Goal: Task Accomplishment & Management: Use online tool/utility

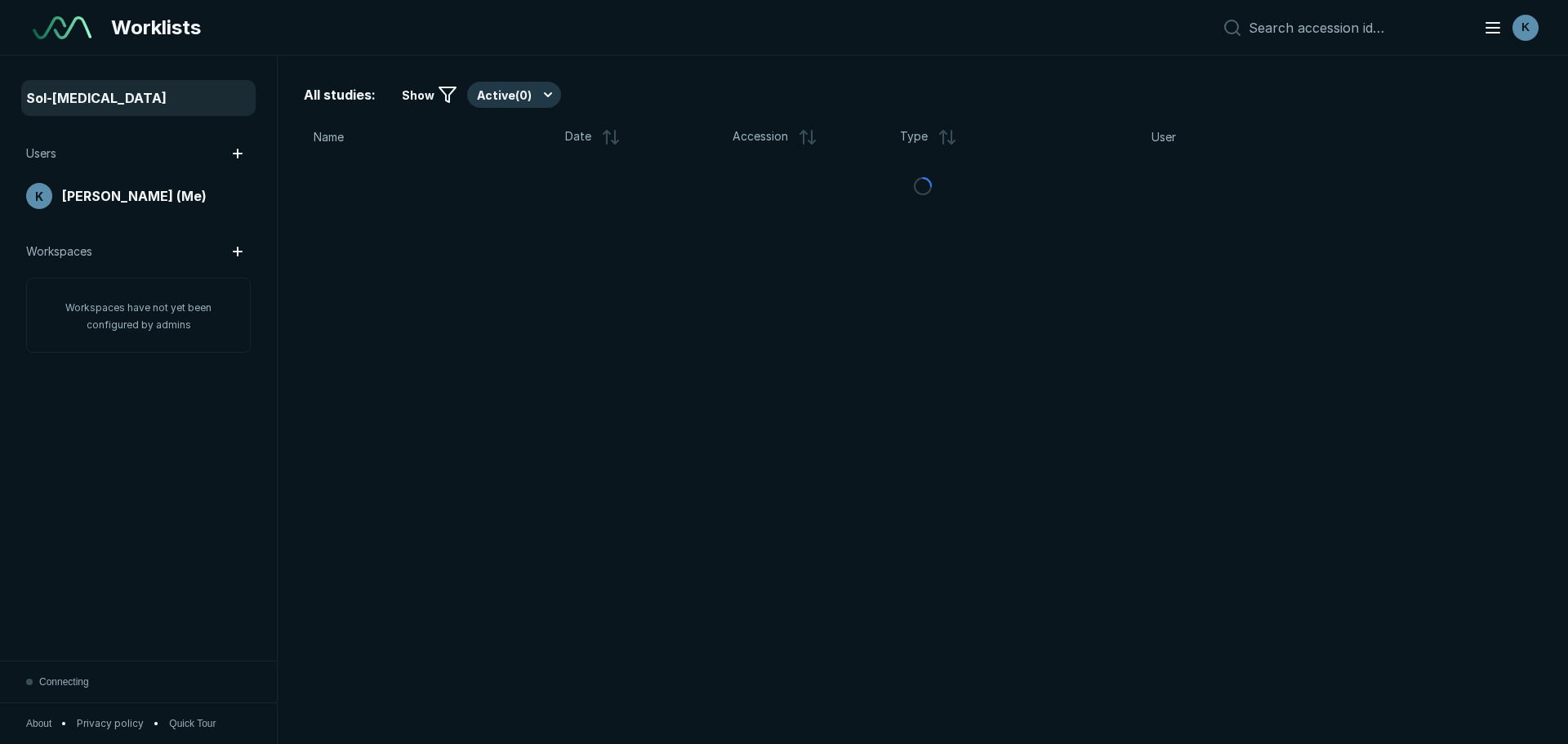
scroll to position [4903, 7644]
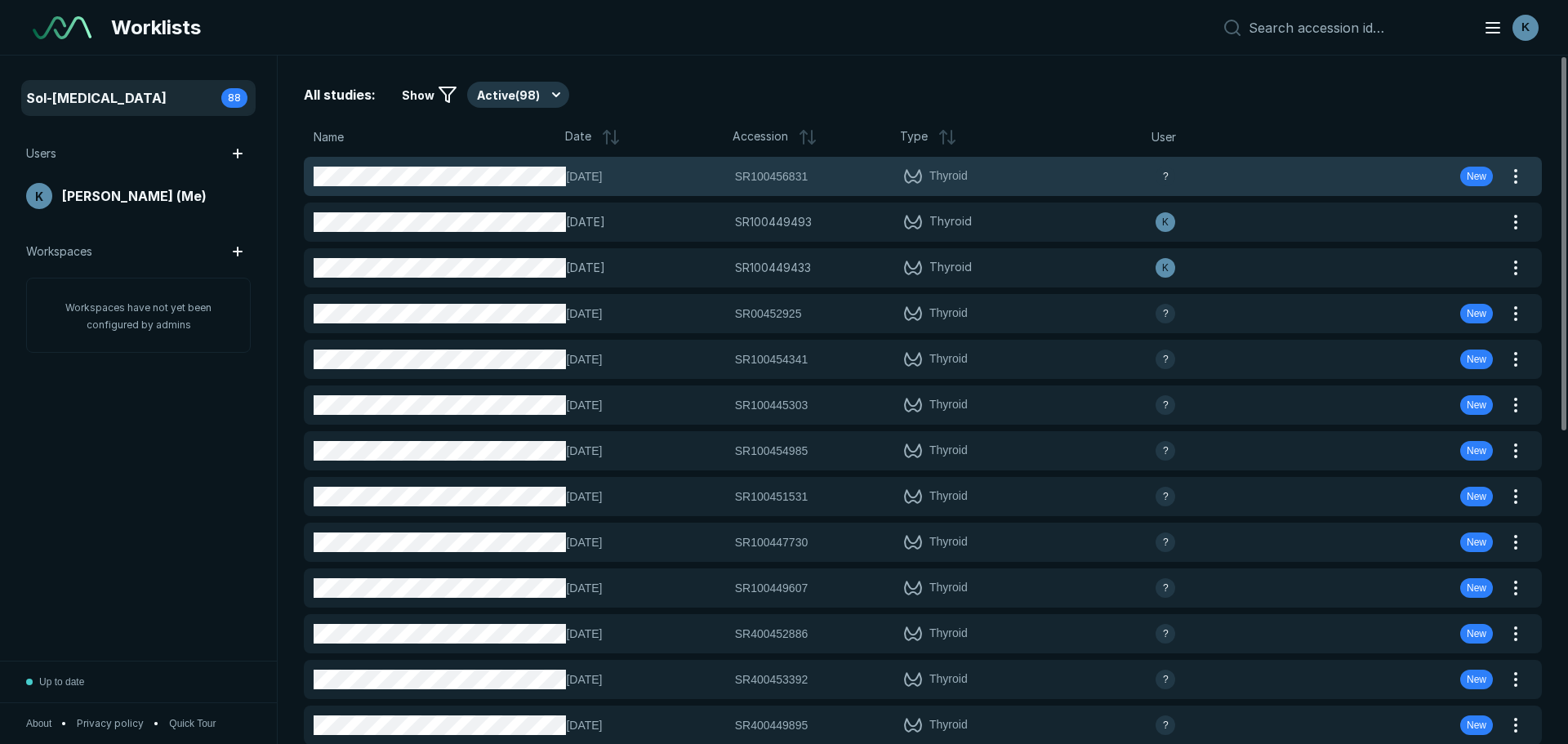
click at [616, 187] on div "[DATE] SR100456831 SR100456831 Thyroid ? New" at bounding box center [903, 177] width 1199 height 40
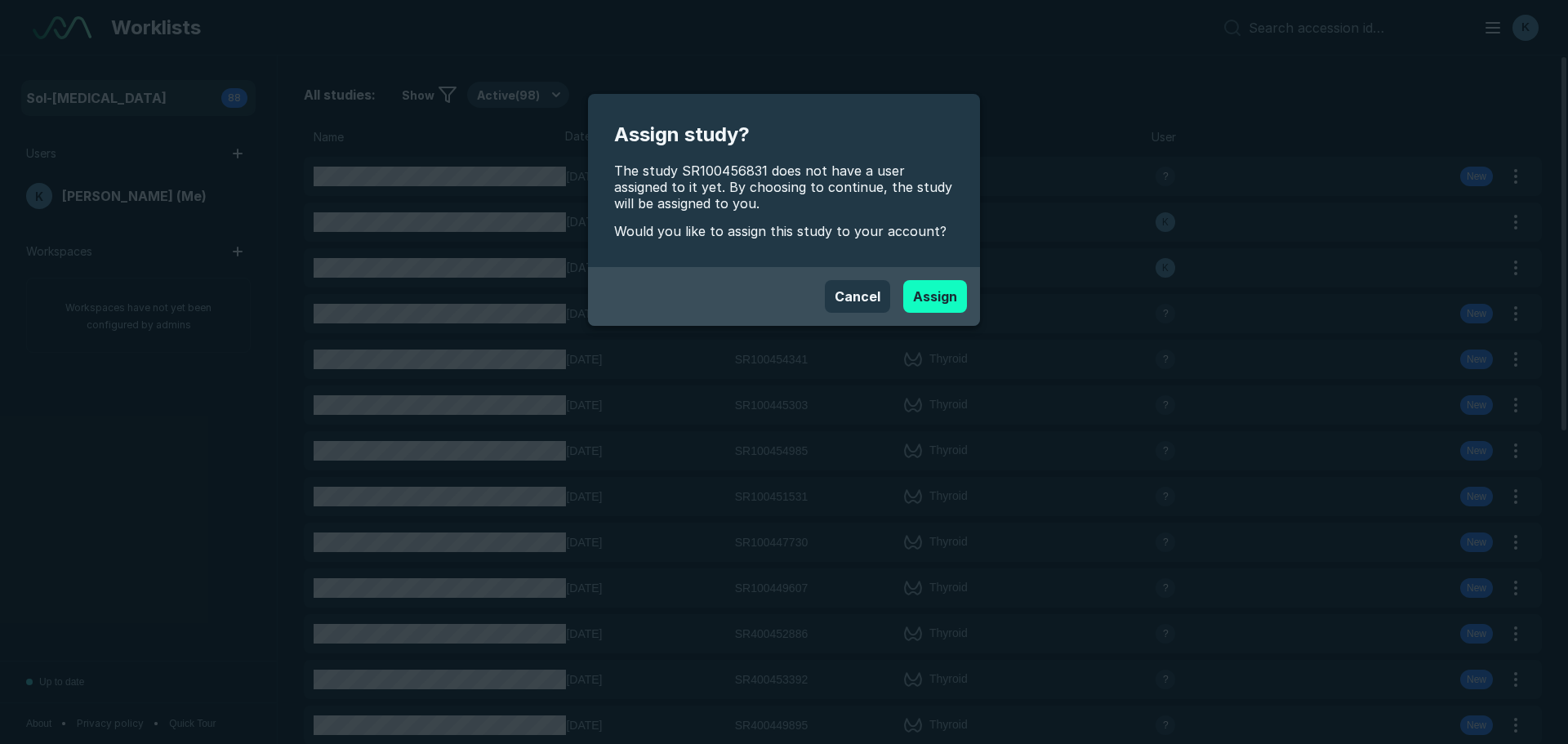
click at [955, 302] on button "Assign" at bounding box center [935, 296] width 64 height 33
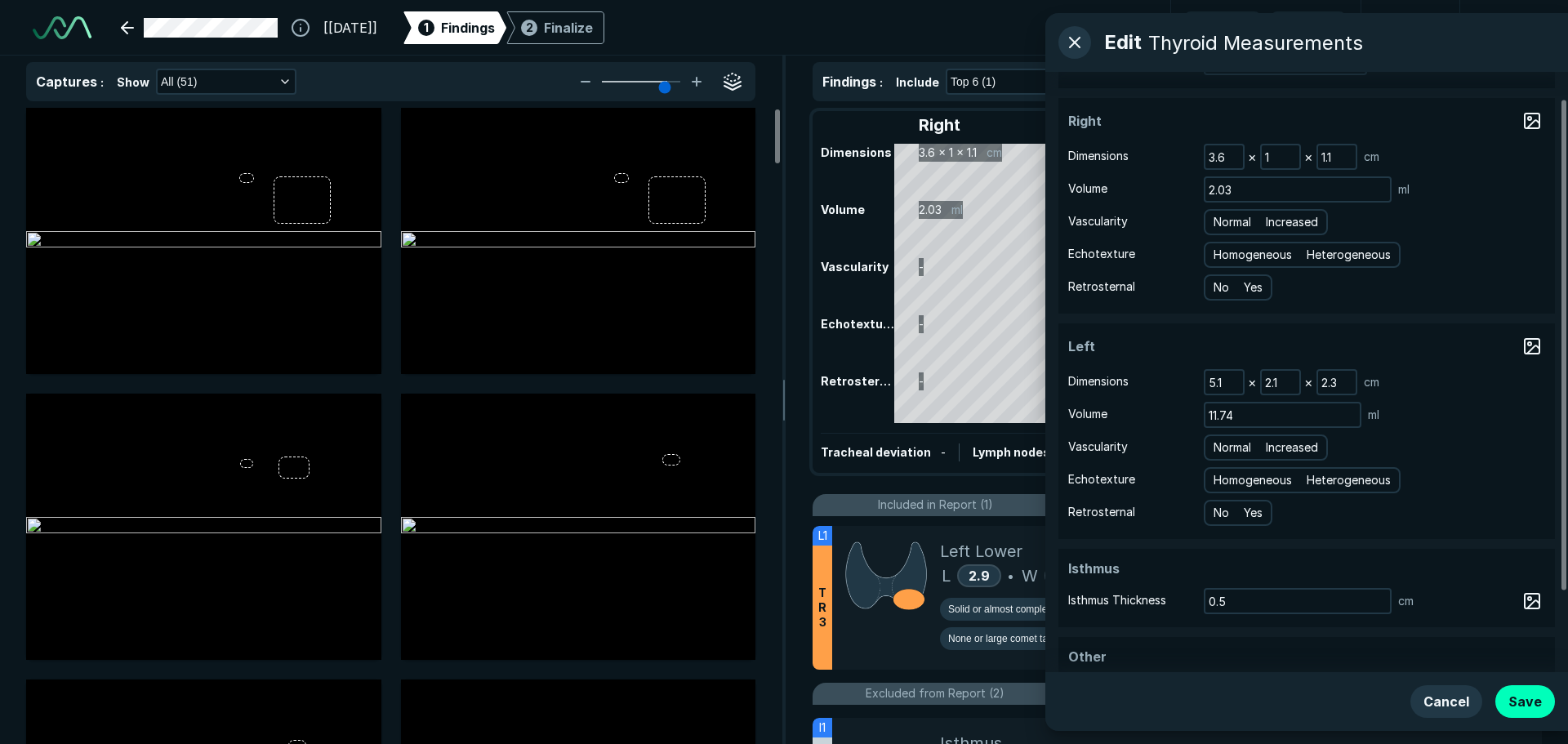
scroll to position [131, 0]
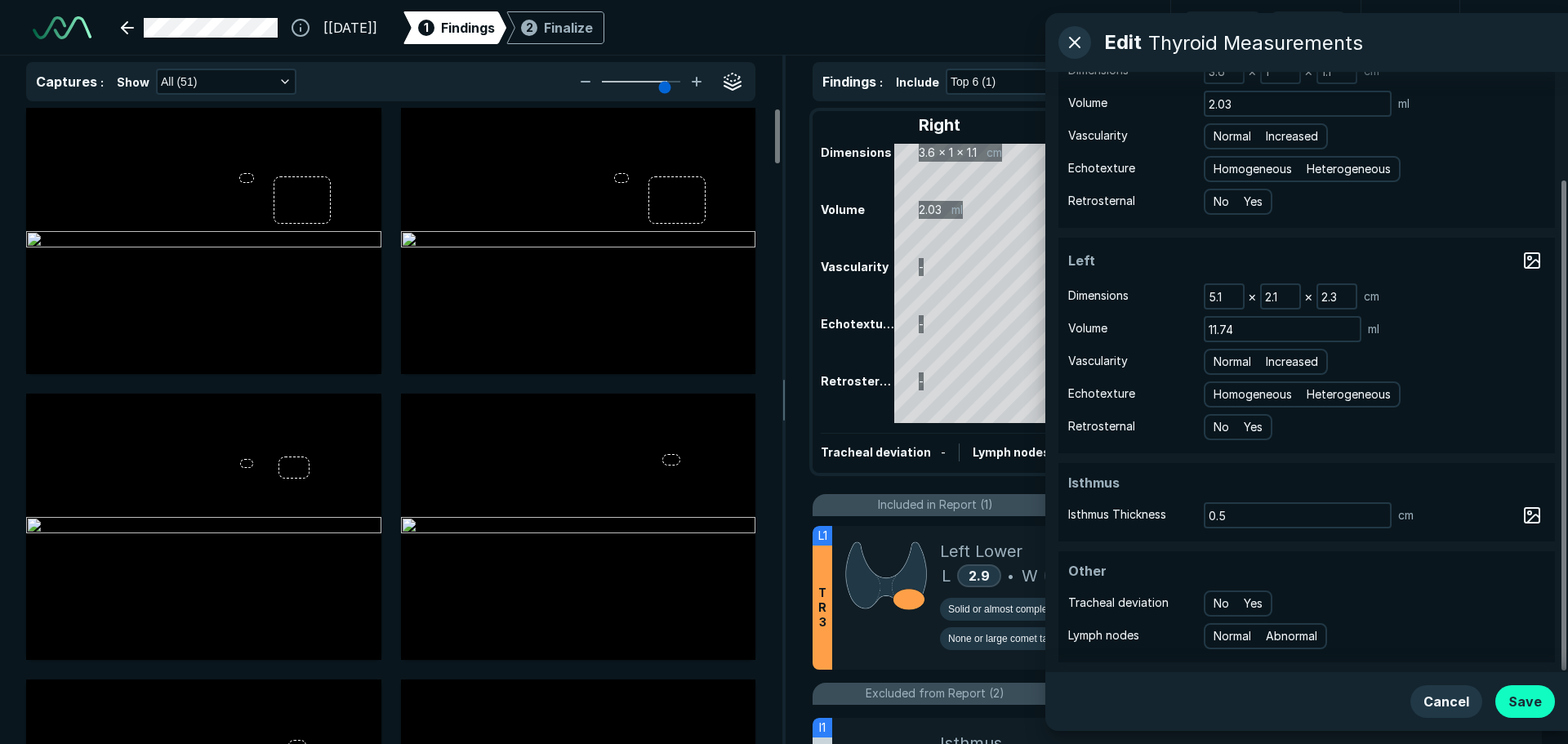
click at [1516, 690] on button "Save" at bounding box center [1524, 701] width 60 height 33
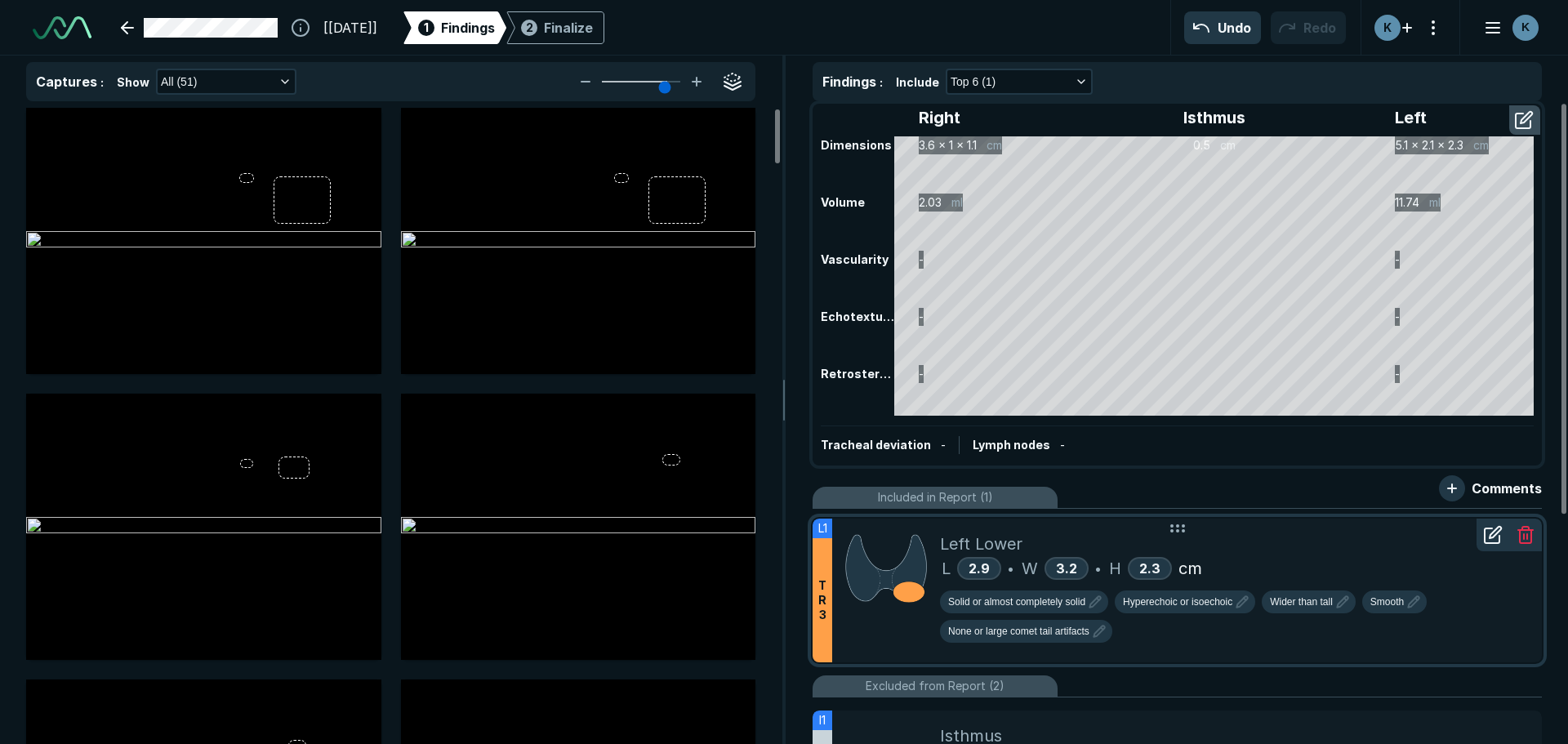
scroll to position [0, 0]
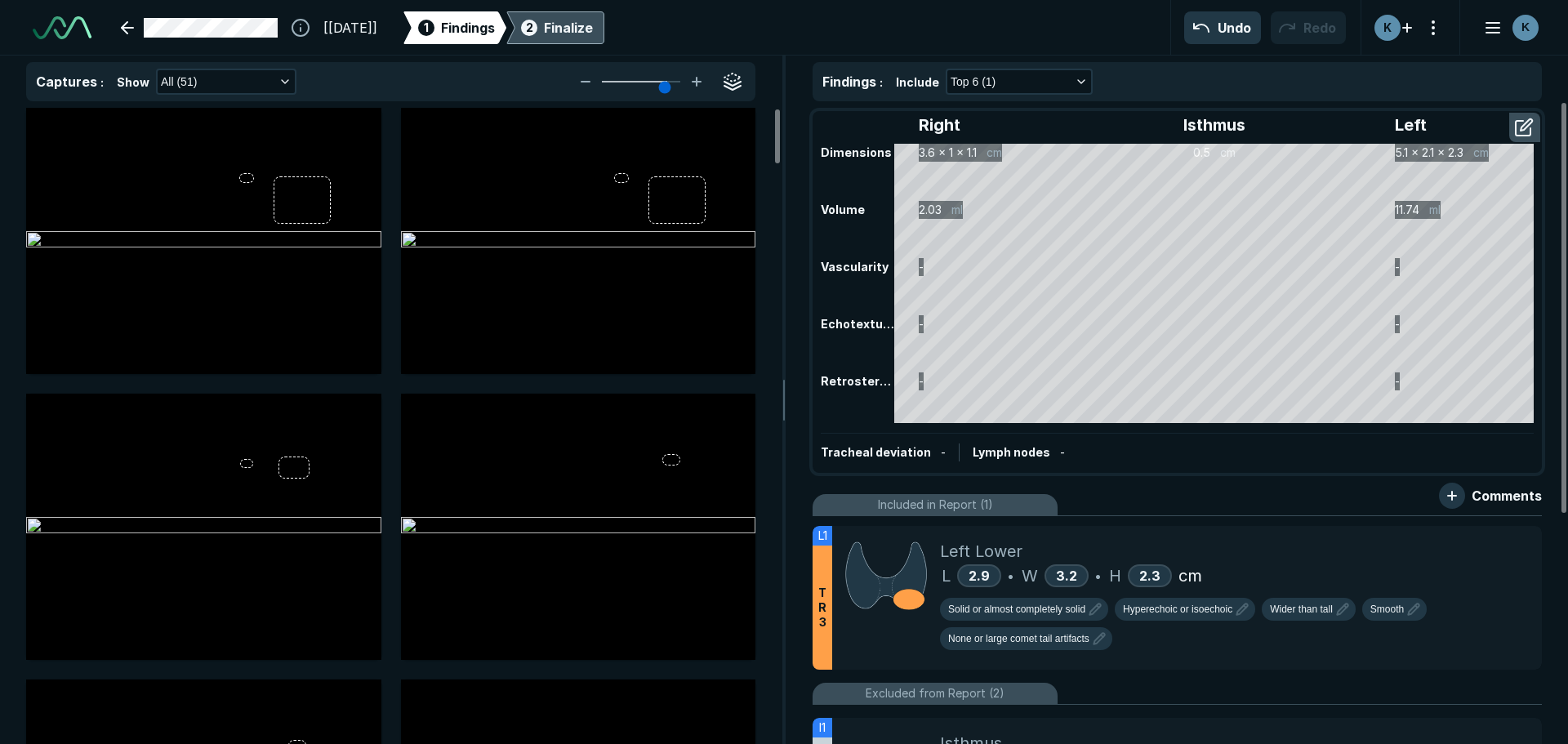
click at [593, 21] on div "Finalize" at bounding box center [568, 27] width 49 height 19
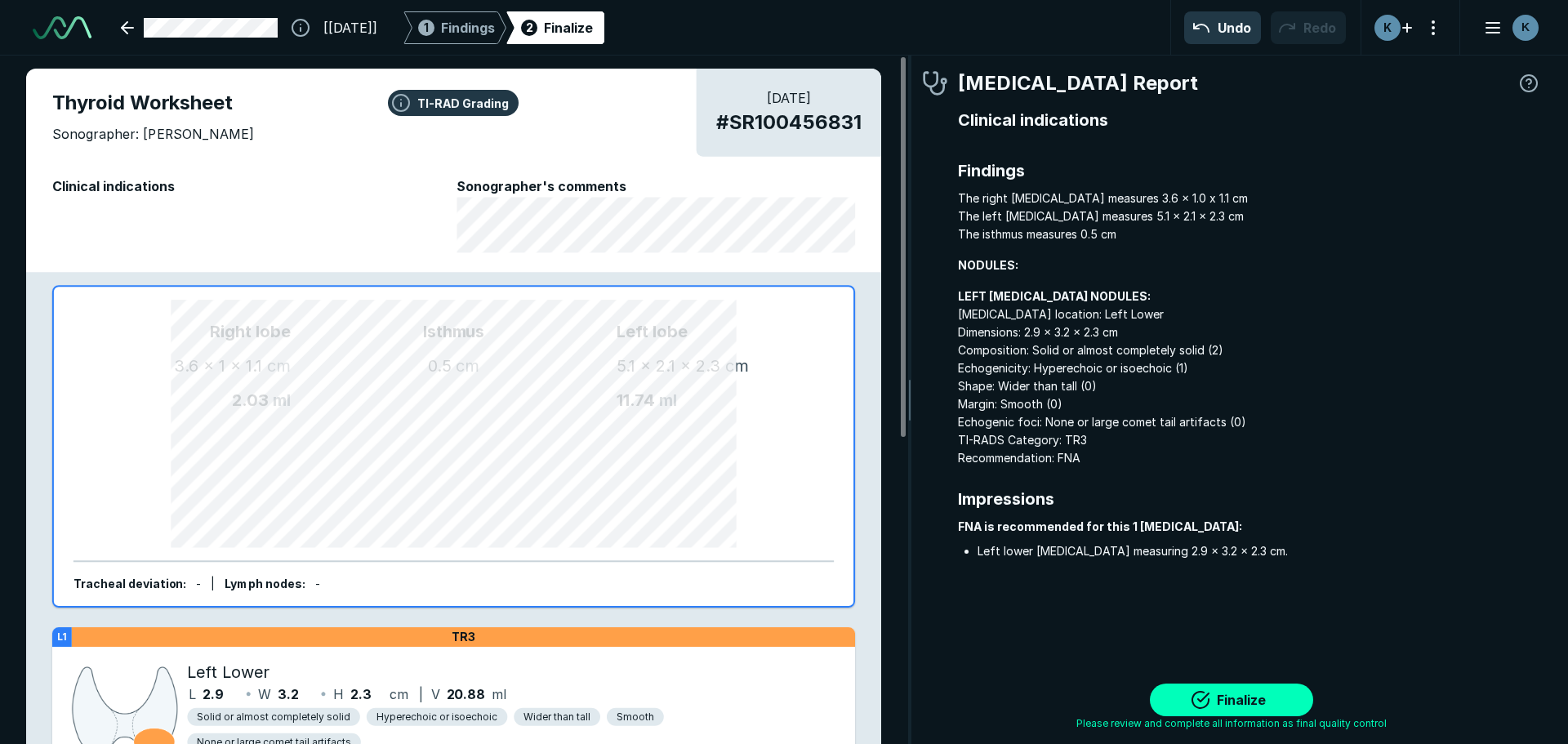
scroll to position [5105, 4863]
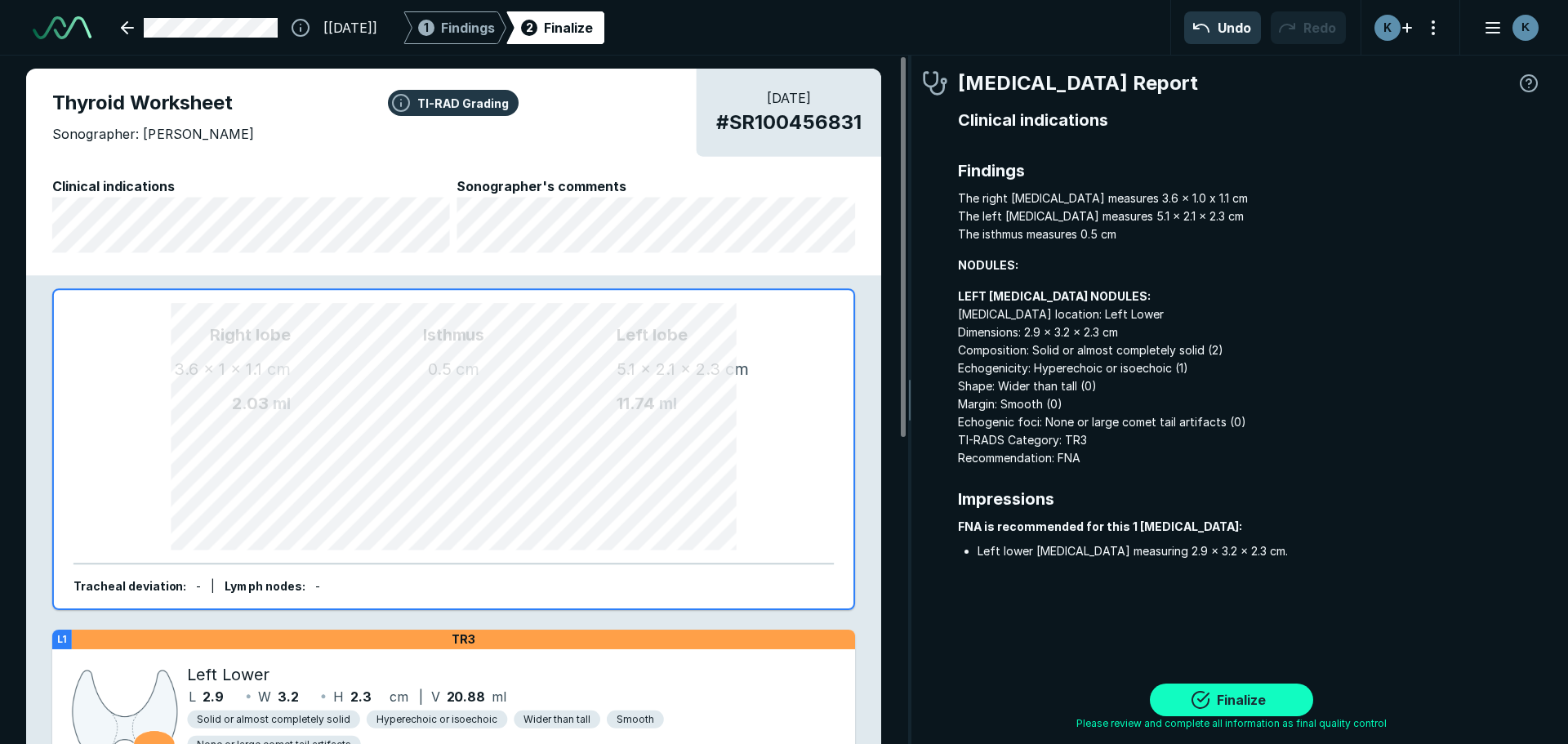
click at [1217, 699] on button "Finalize" at bounding box center [1231, 699] width 163 height 33
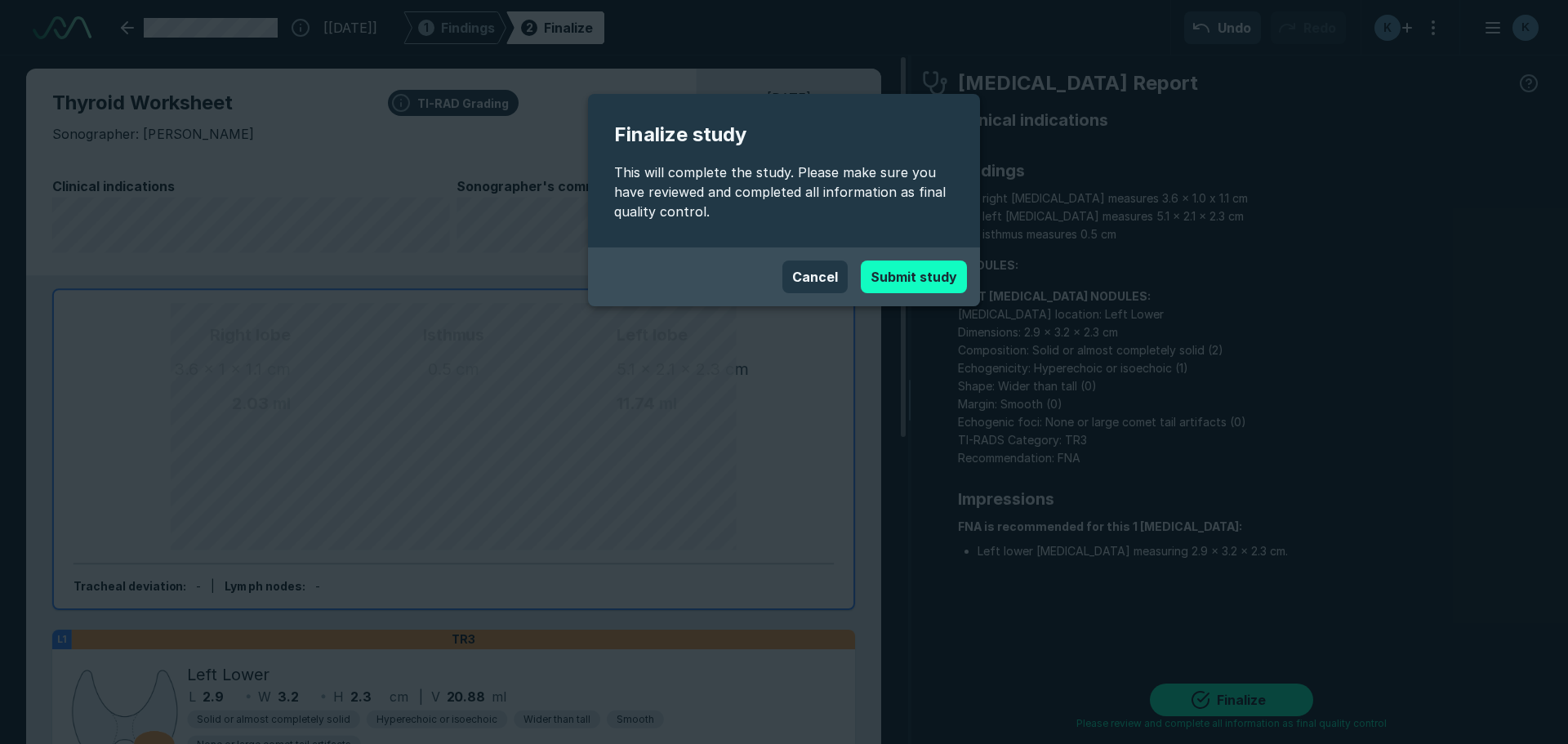
click at [912, 275] on button "Submit study" at bounding box center [913, 277] width 106 height 33
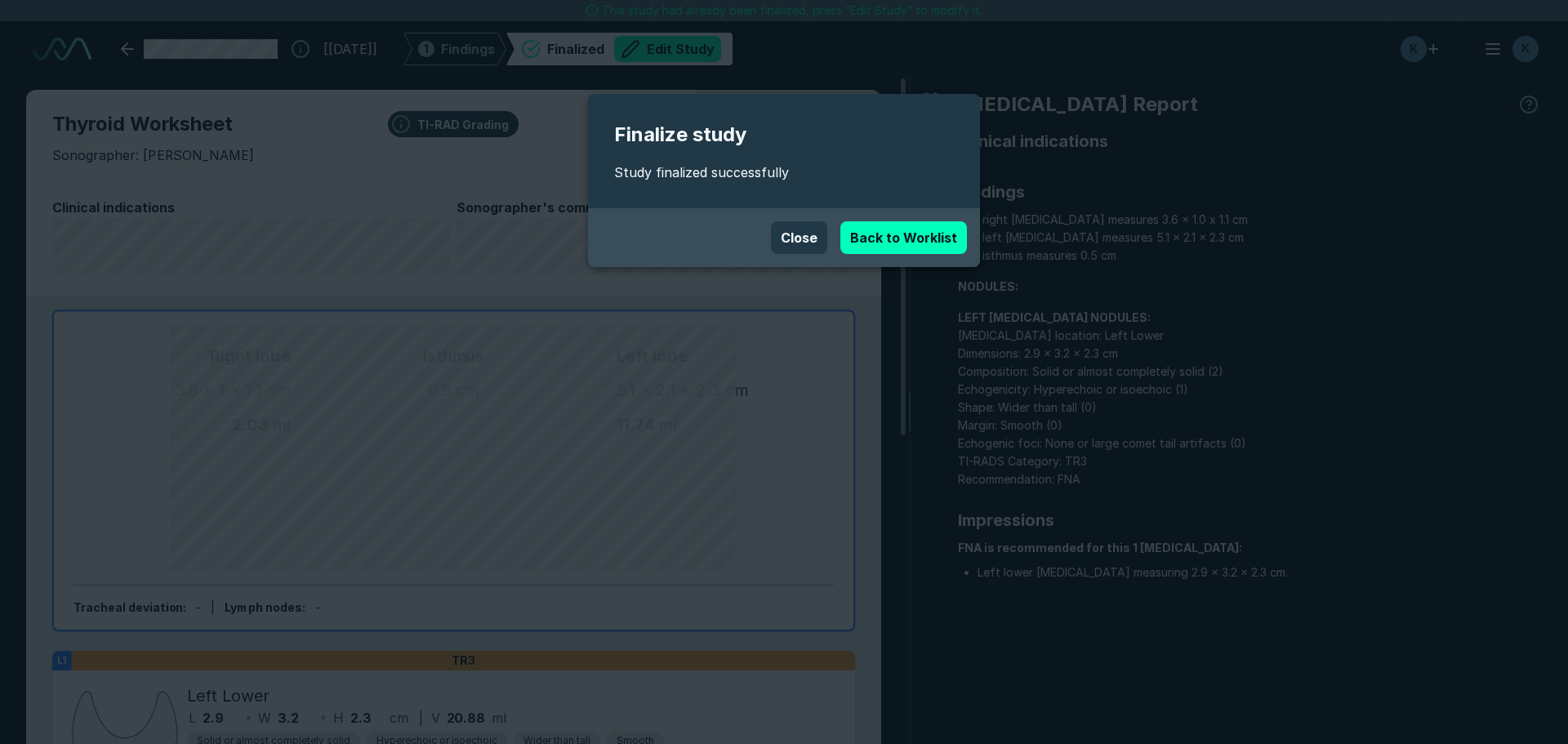
scroll to position [5068, 9155]
click at [893, 245] on link "Back to Worklist" at bounding box center [903, 237] width 127 height 33
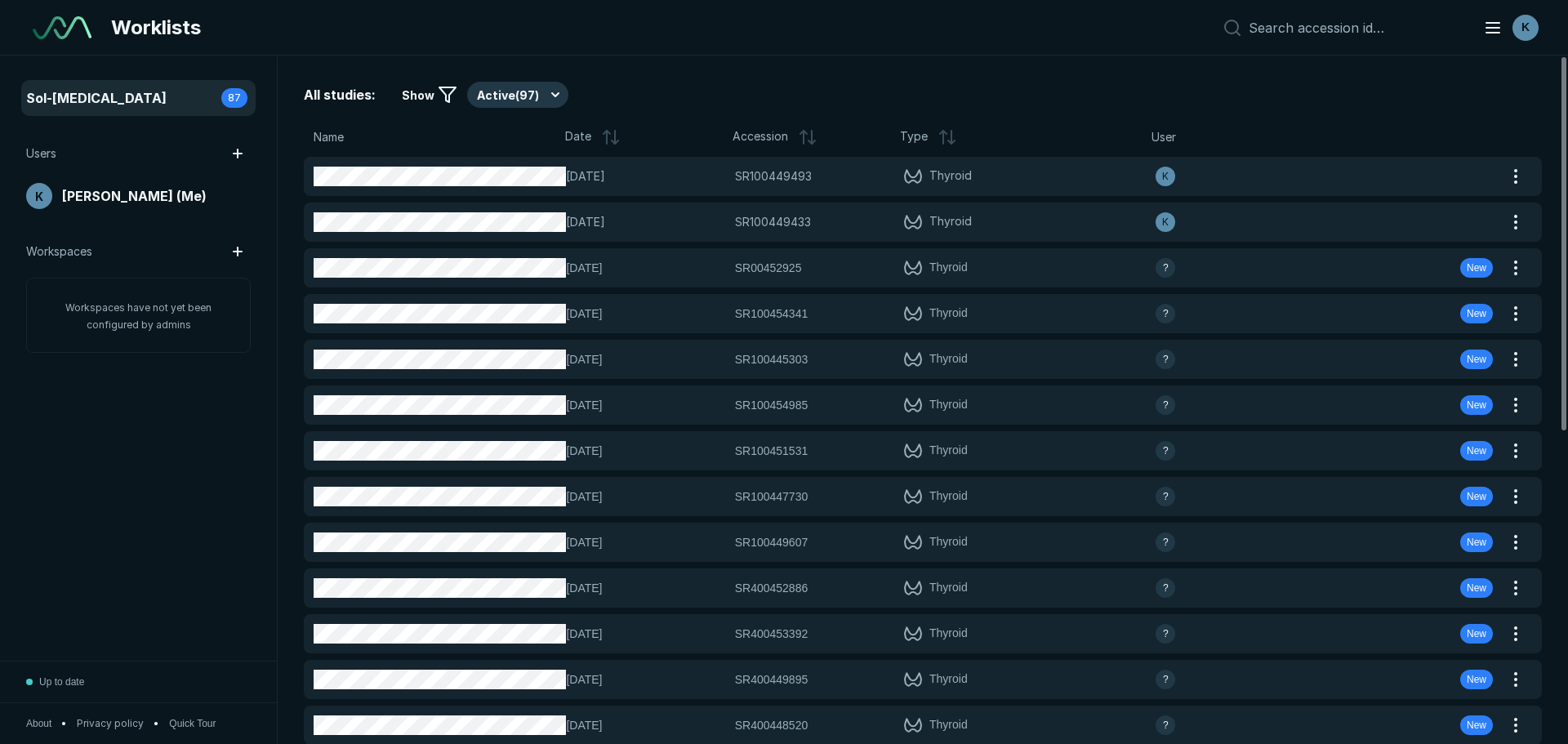
click at [590, 141] on span "Date" at bounding box center [578, 137] width 26 height 19
click at [607, 137] on icon at bounding box center [610, 137] width 19 height 19
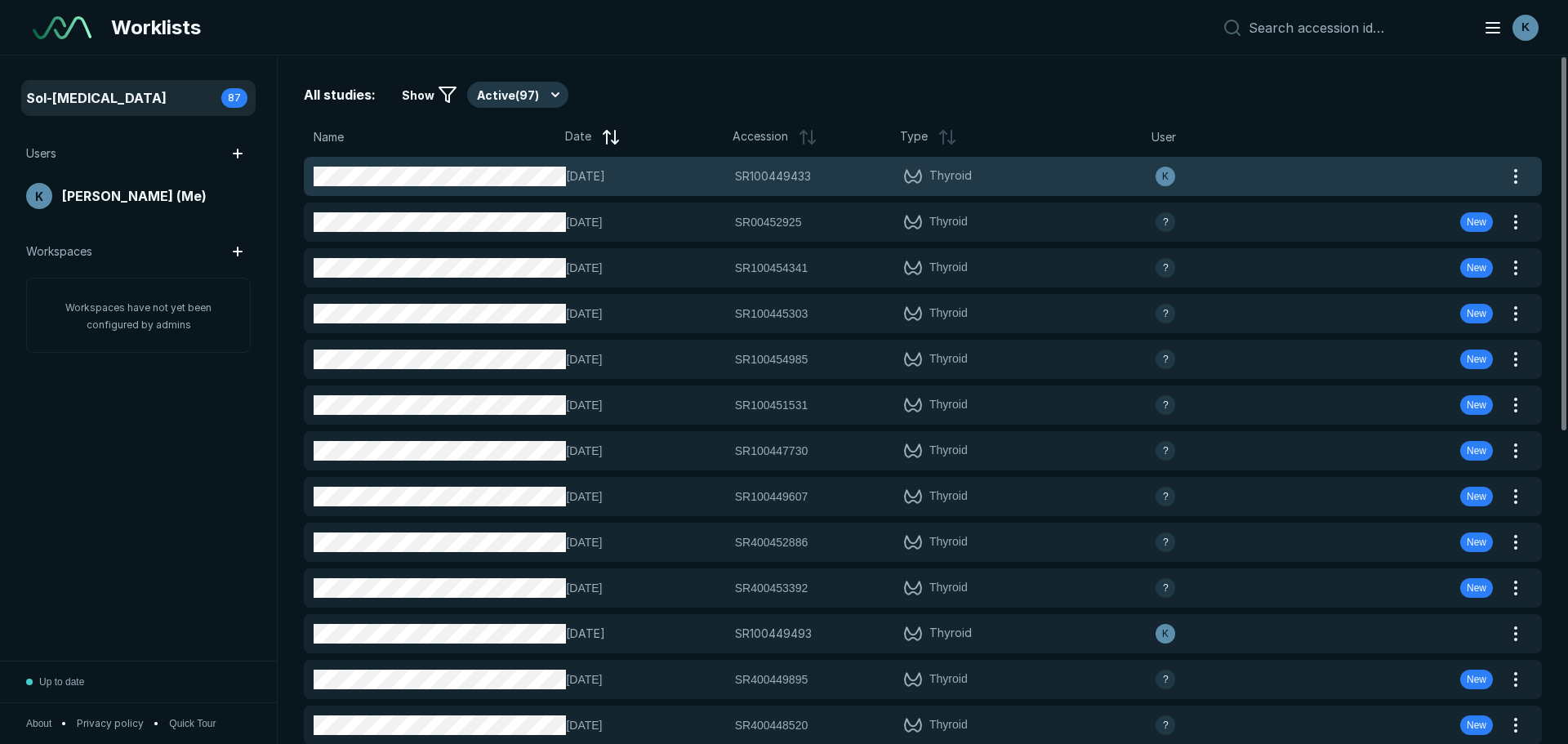
click at [635, 178] on span "[DATE]" at bounding box center [645, 176] width 159 height 18
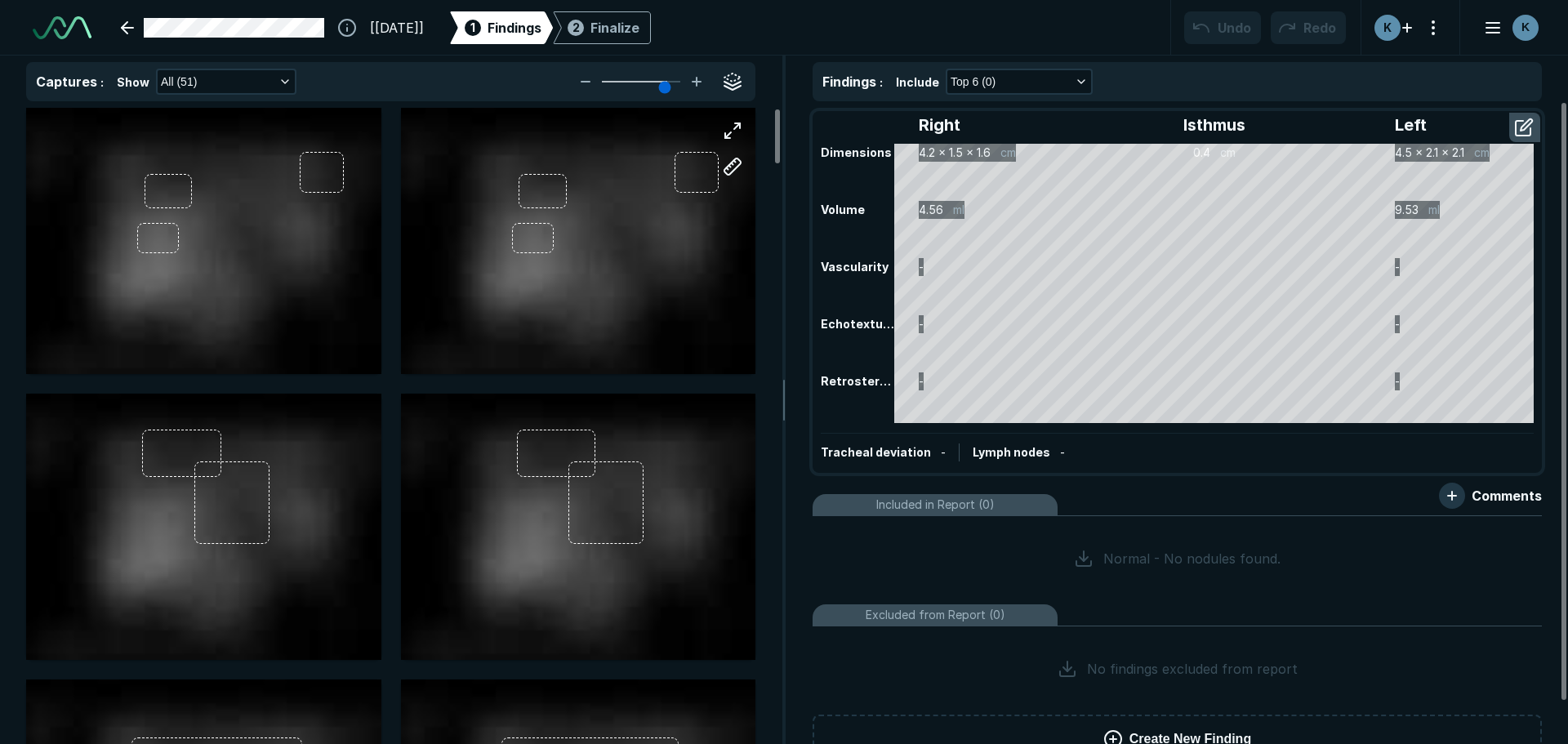
scroll to position [3678, 5366]
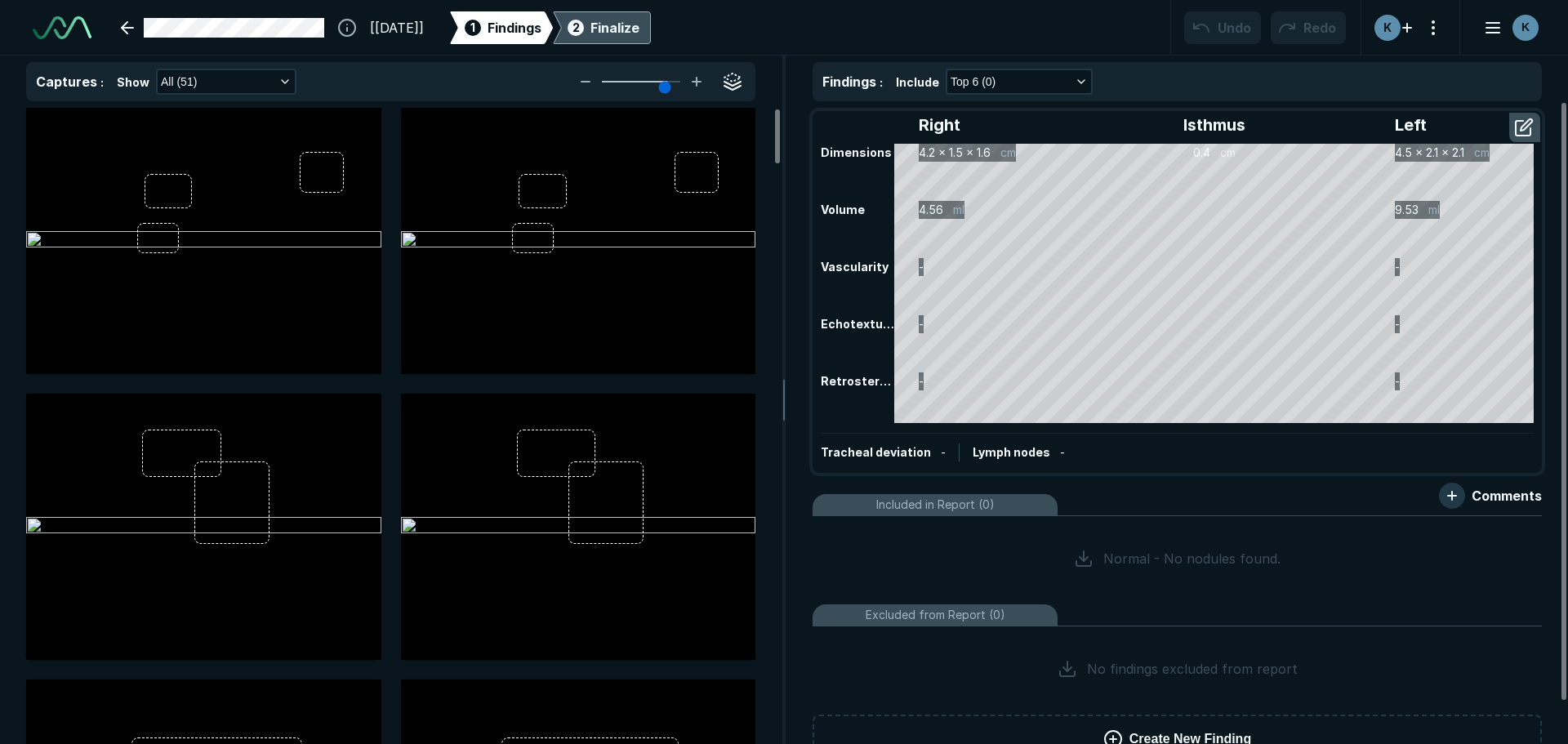
click at [639, 36] on div "Finalize" at bounding box center [615, 27] width 49 height 19
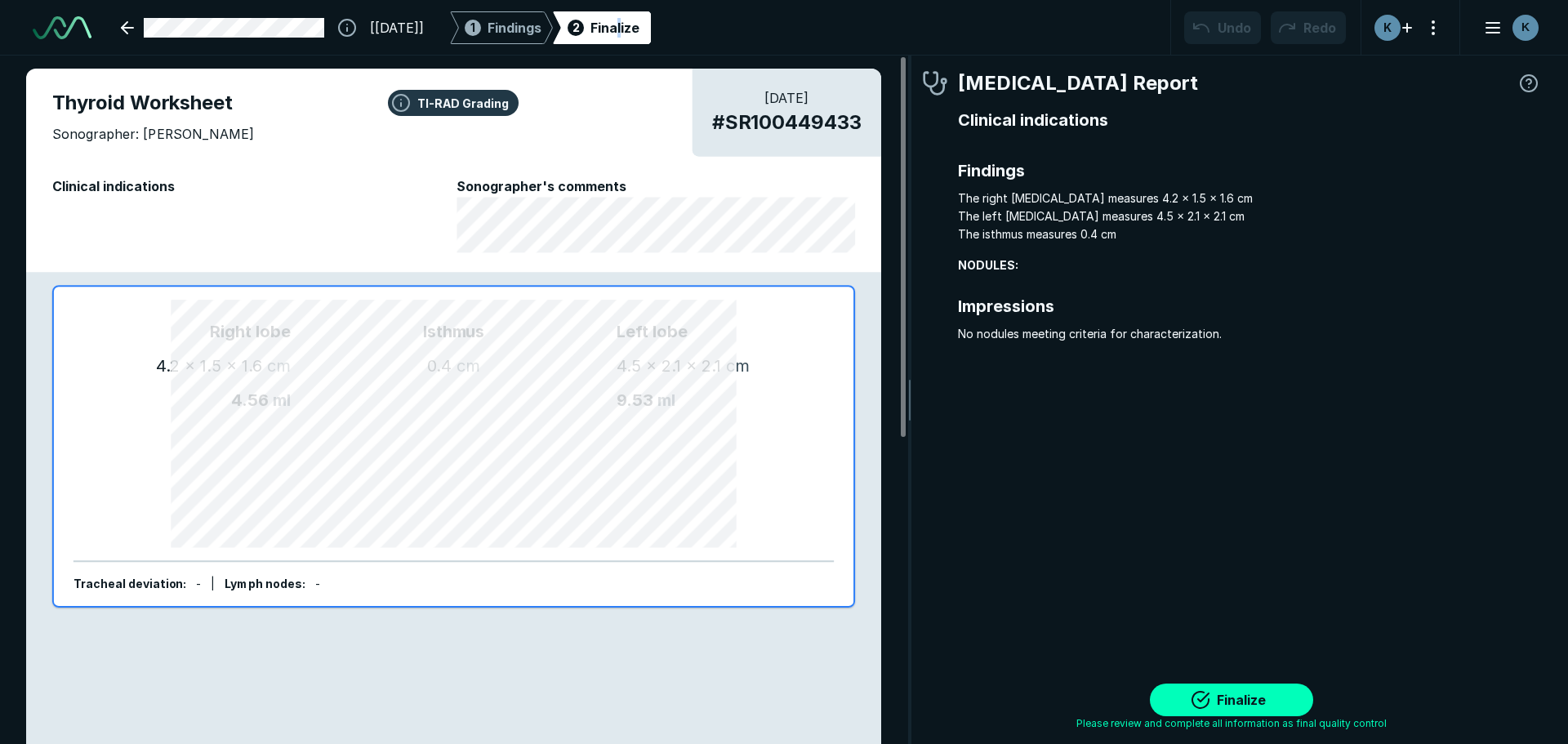
scroll to position [5105, 4863]
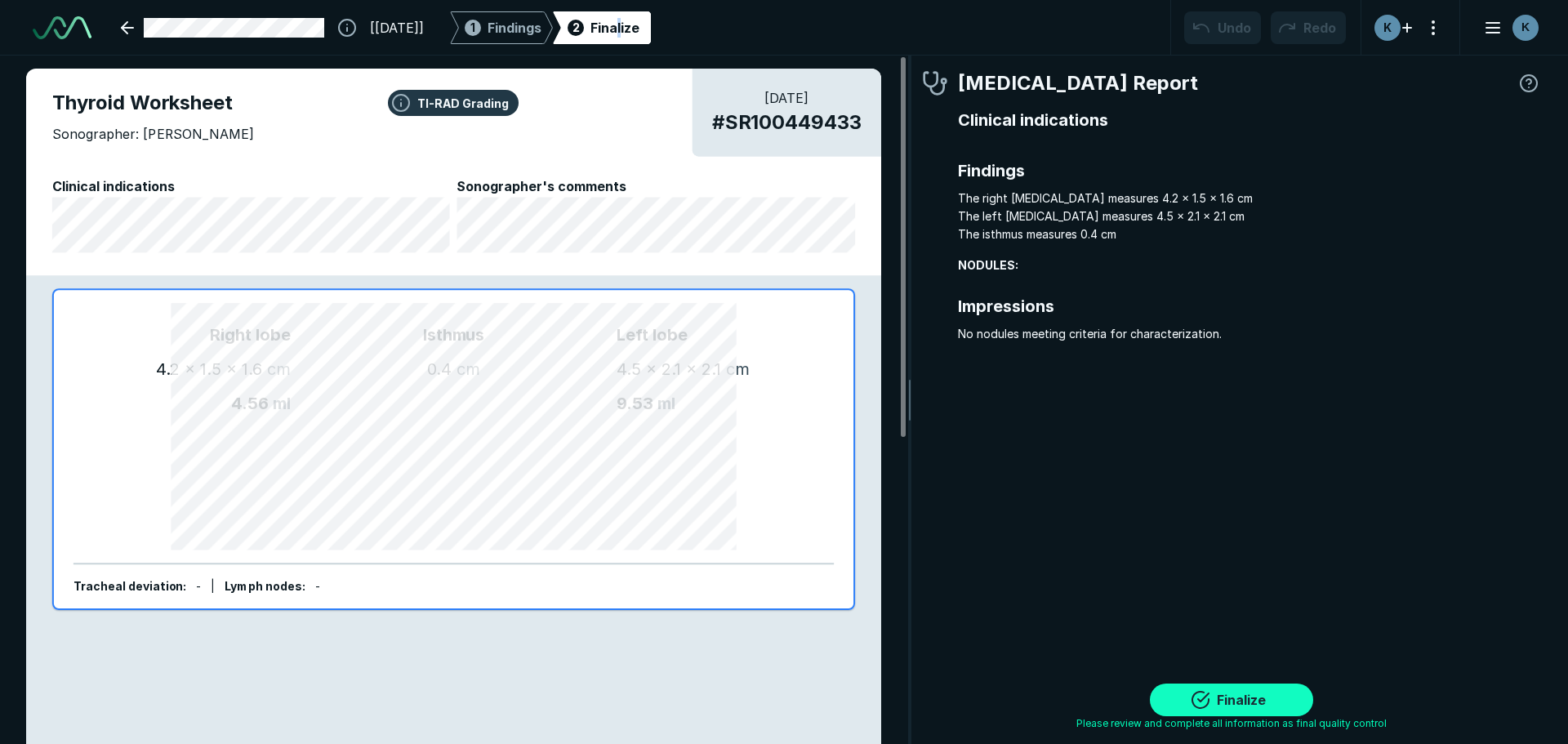
click at [1233, 689] on button "Finalize" at bounding box center [1231, 699] width 163 height 33
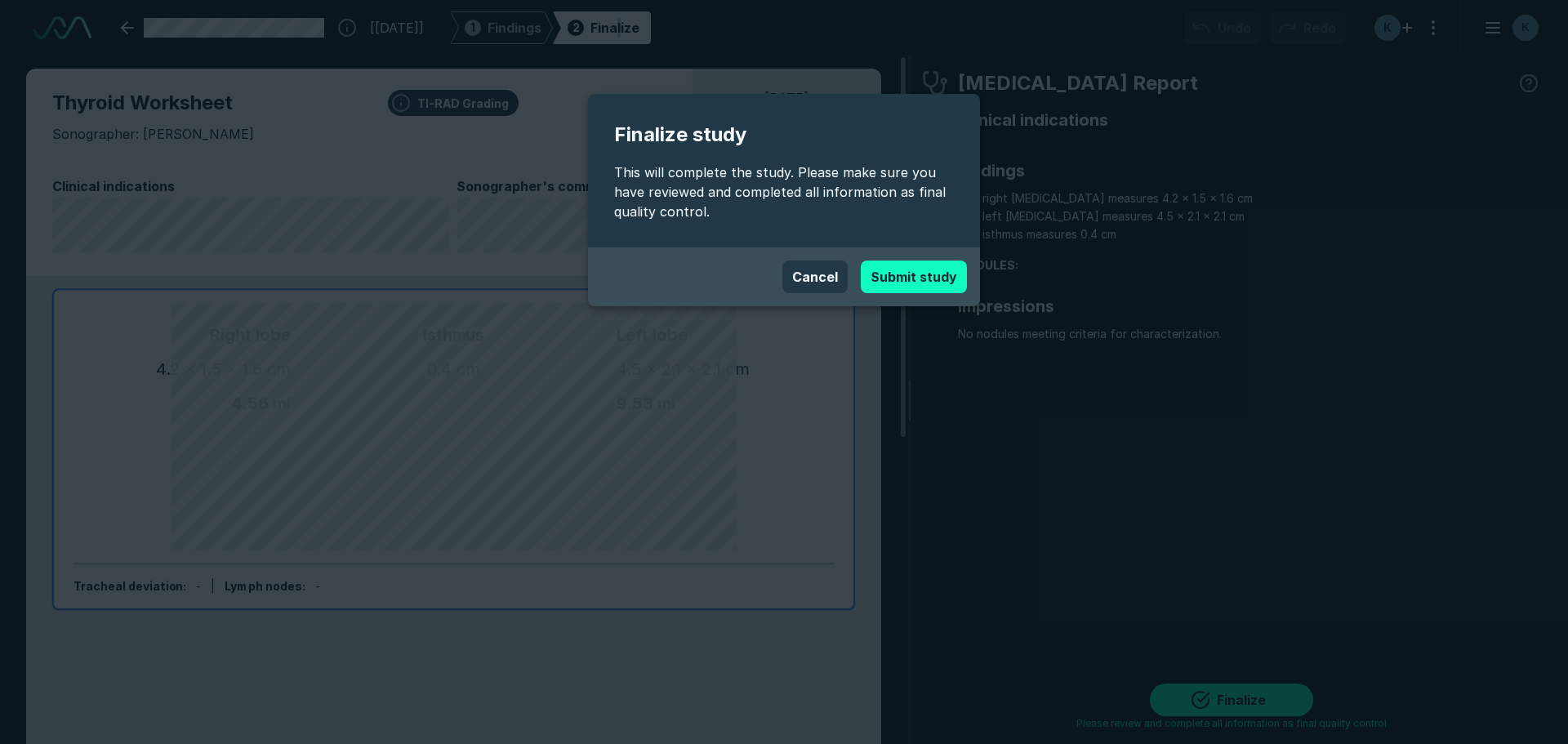
click at [893, 280] on button "Submit study" at bounding box center [913, 277] width 106 height 33
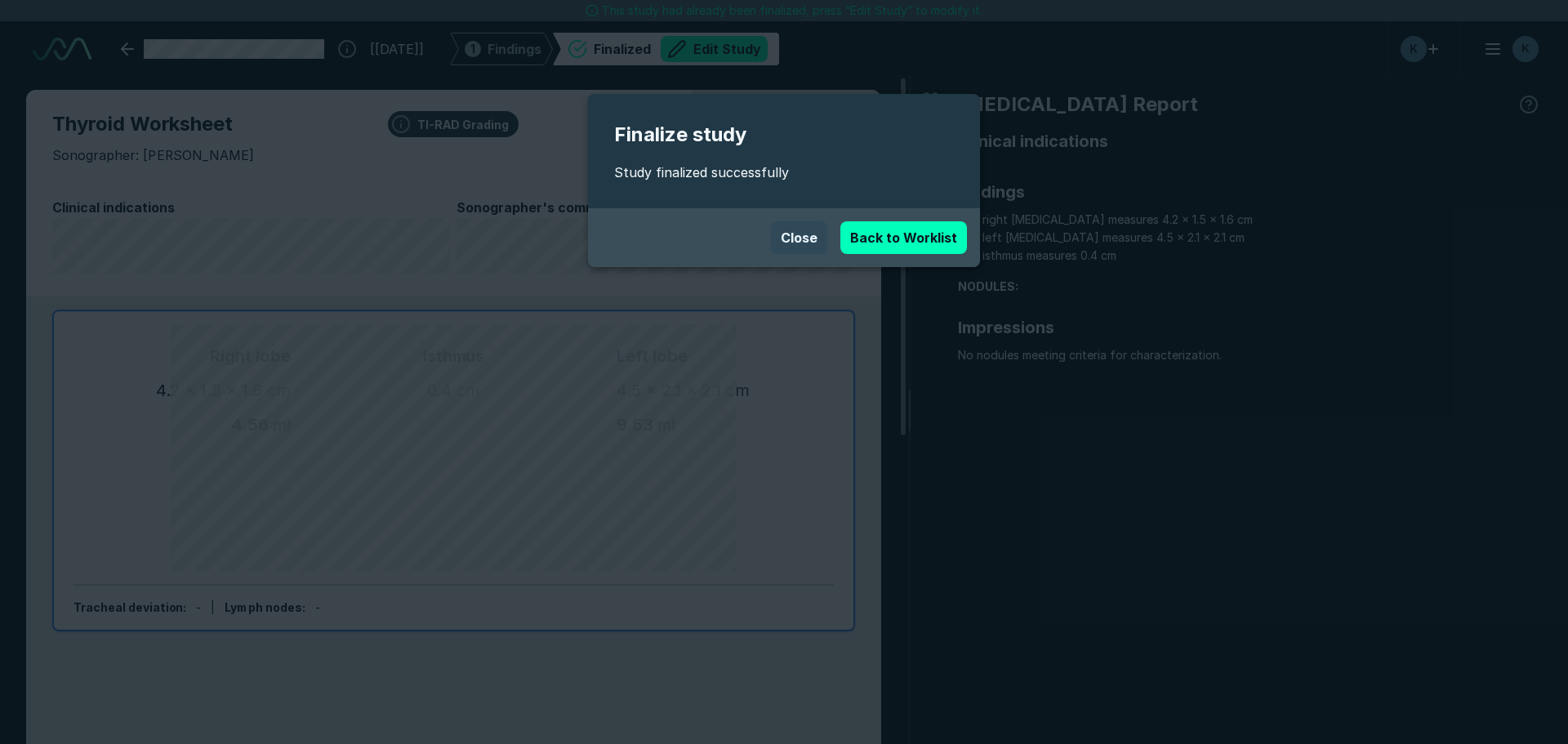
click at [811, 239] on button "Close" at bounding box center [798, 237] width 56 height 33
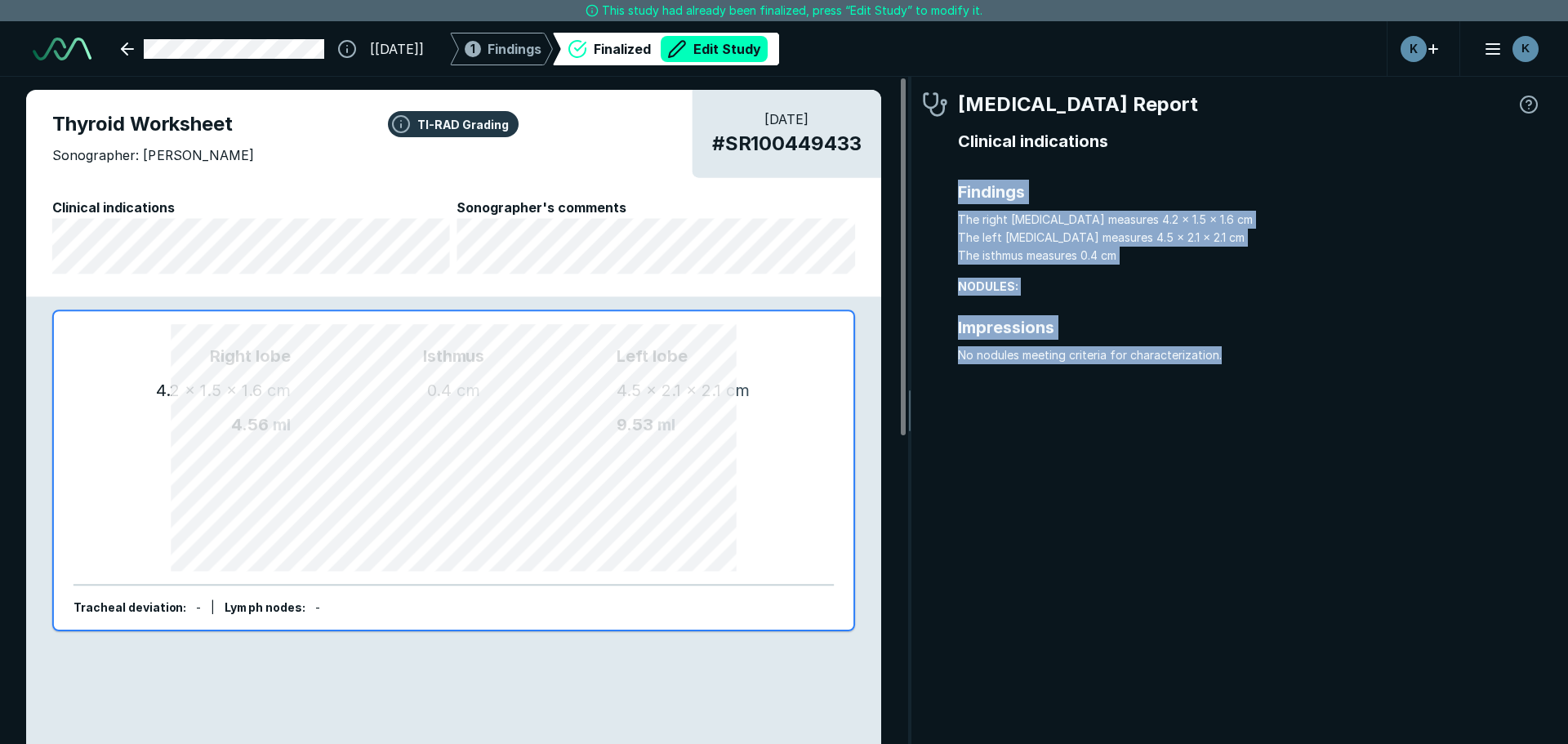
drag, startPoint x: 1230, startPoint y: 371, endPoint x: 957, endPoint y: 191, distance: 327.0
click at [957, 191] on div "[MEDICAL_DATA] Report Clinical indications Findings The right [MEDICAL_DATA] me…" at bounding box center [1232, 245] width 620 height 310
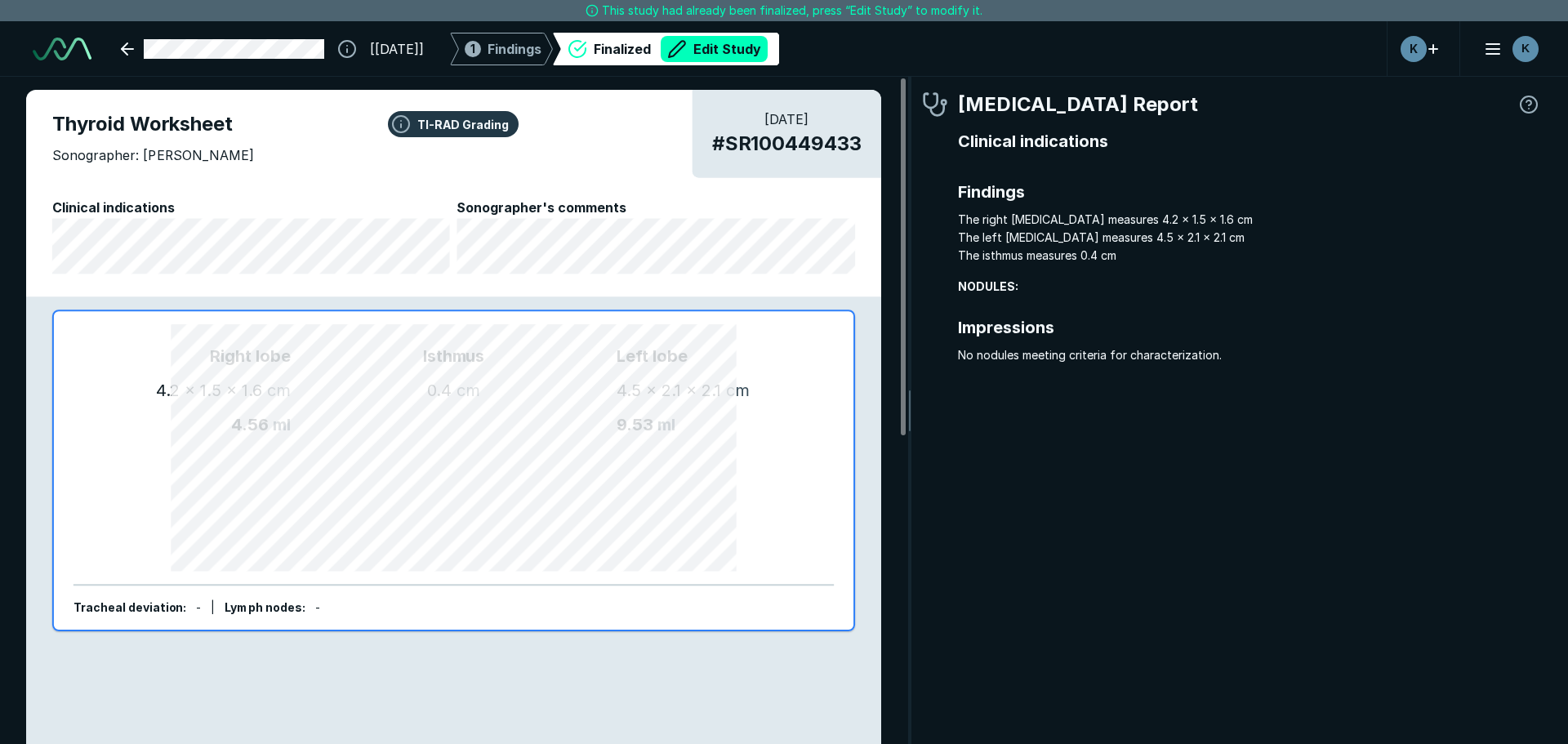
click at [966, 390] on div at bounding box center [1250, 387] width 584 height 26
click at [134, 50] on link at bounding box center [222, 49] width 223 height 33
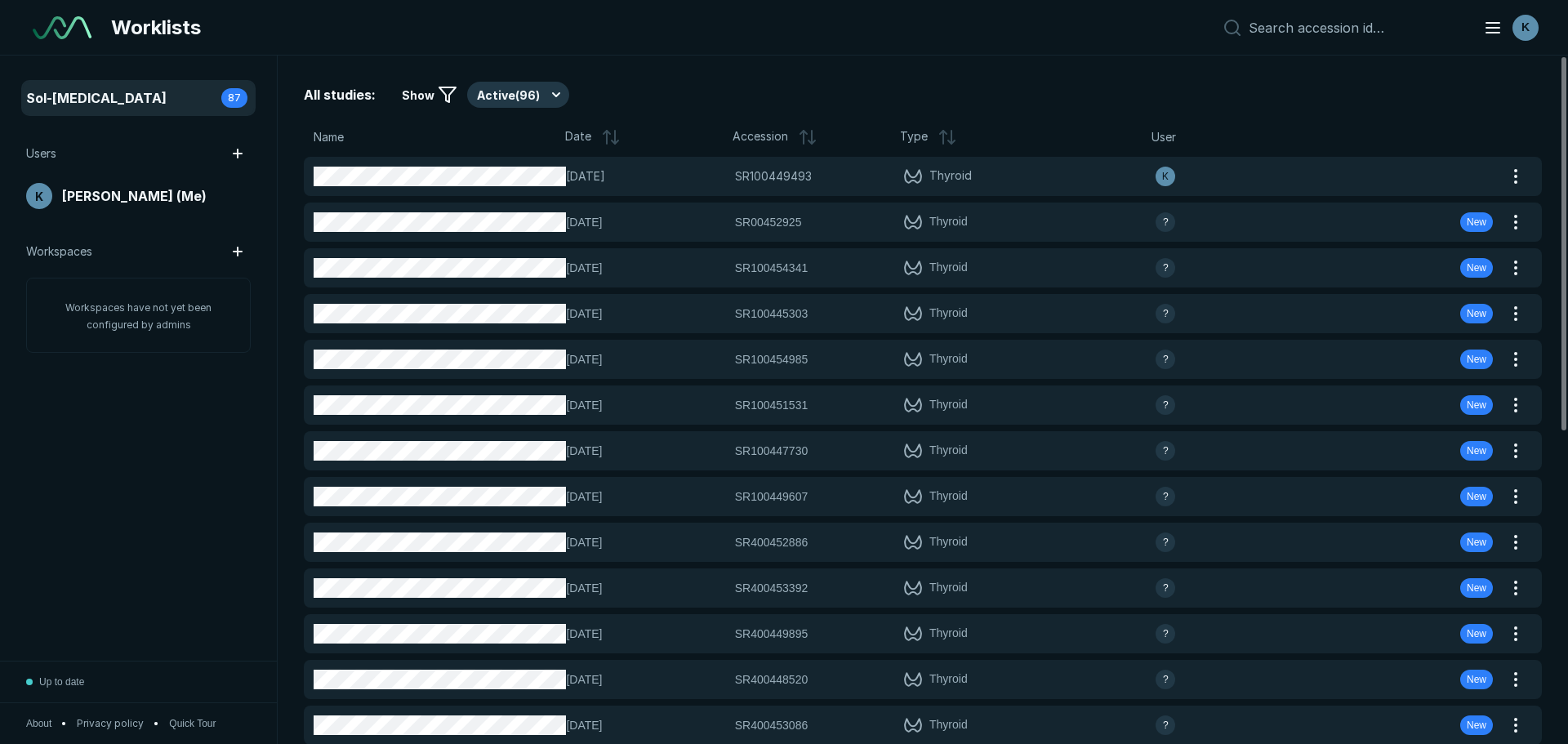
click at [604, 145] on icon at bounding box center [610, 137] width 19 height 19
click at [607, 142] on icon at bounding box center [607, 137] width 0 height 13
click at [106, 206] on div "[PERSON_NAME] (Me)" at bounding box center [138, 196] width 224 height 26
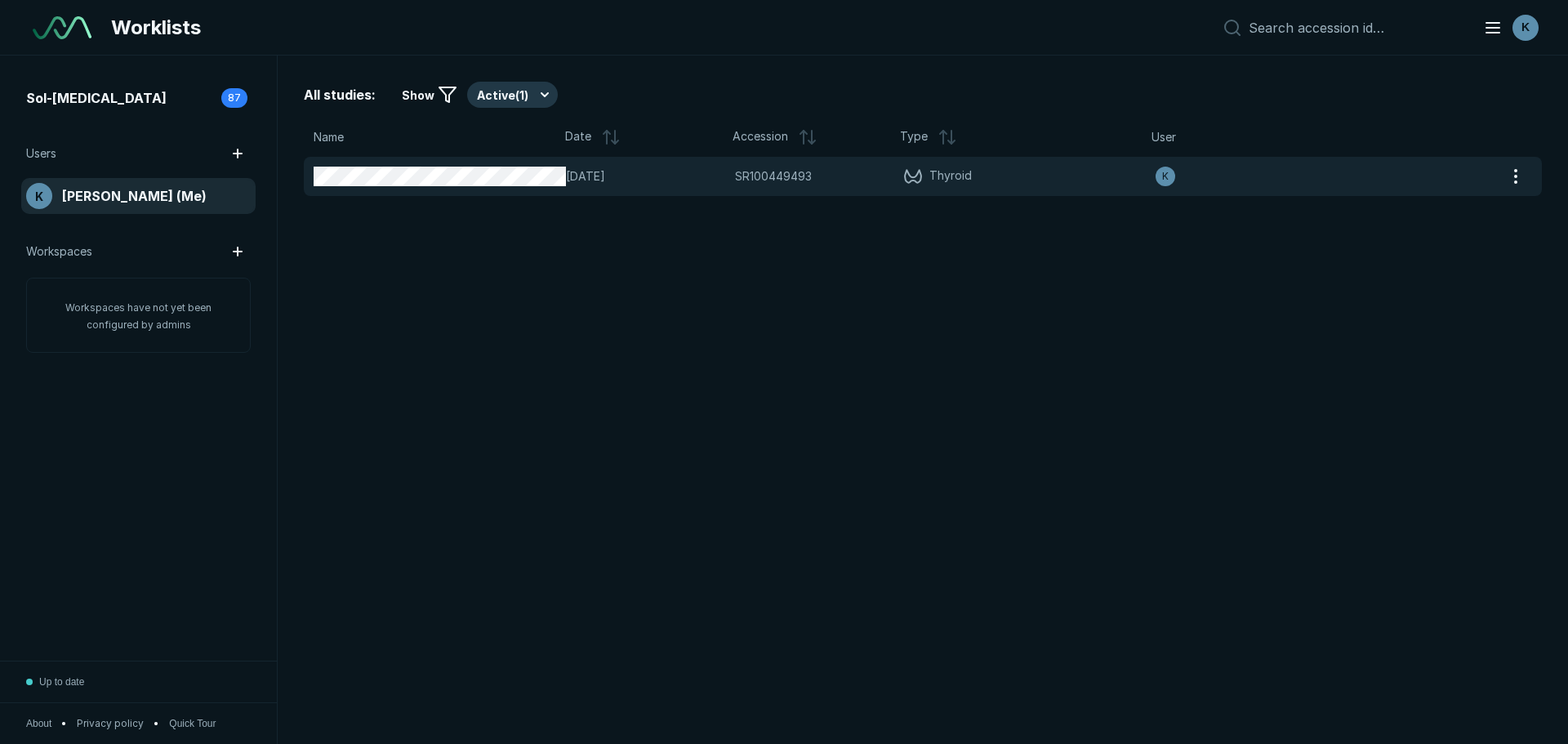
click at [106, 206] on div "[PERSON_NAME] (Me)" at bounding box center [138, 196] width 224 height 26
click at [106, 205] on div "[PERSON_NAME] (Me)" at bounding box center [138, 196] width 224 height 26
click at [754, 156] on div "Name Date Accession Type User [DATE] SR100449493 SR100449493 Thyroid K" at bounding box center [923, 162] width 1238 height 69
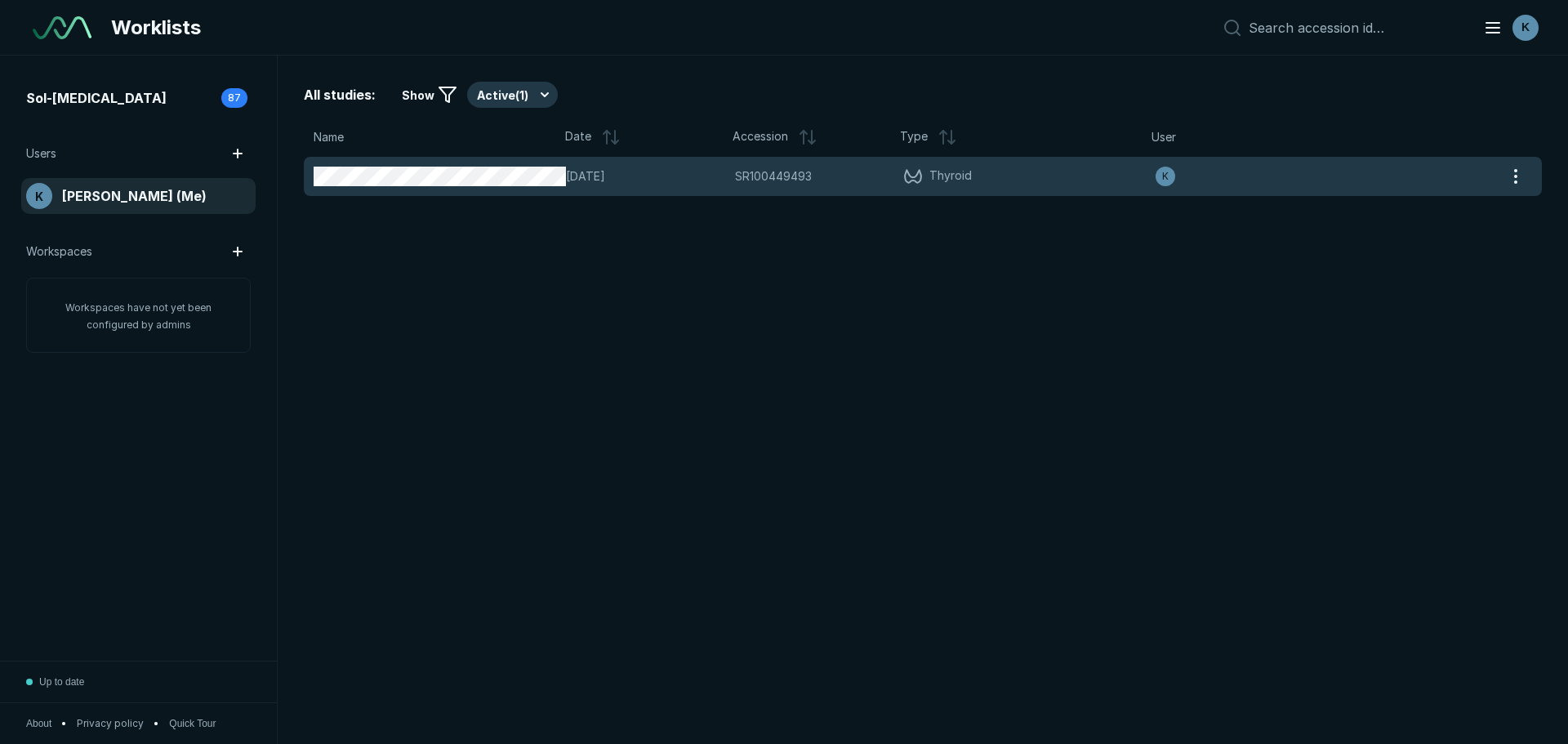
click at [754, 167] on span "SR100449493" at bounding box center [773, 176] width 76 height 18
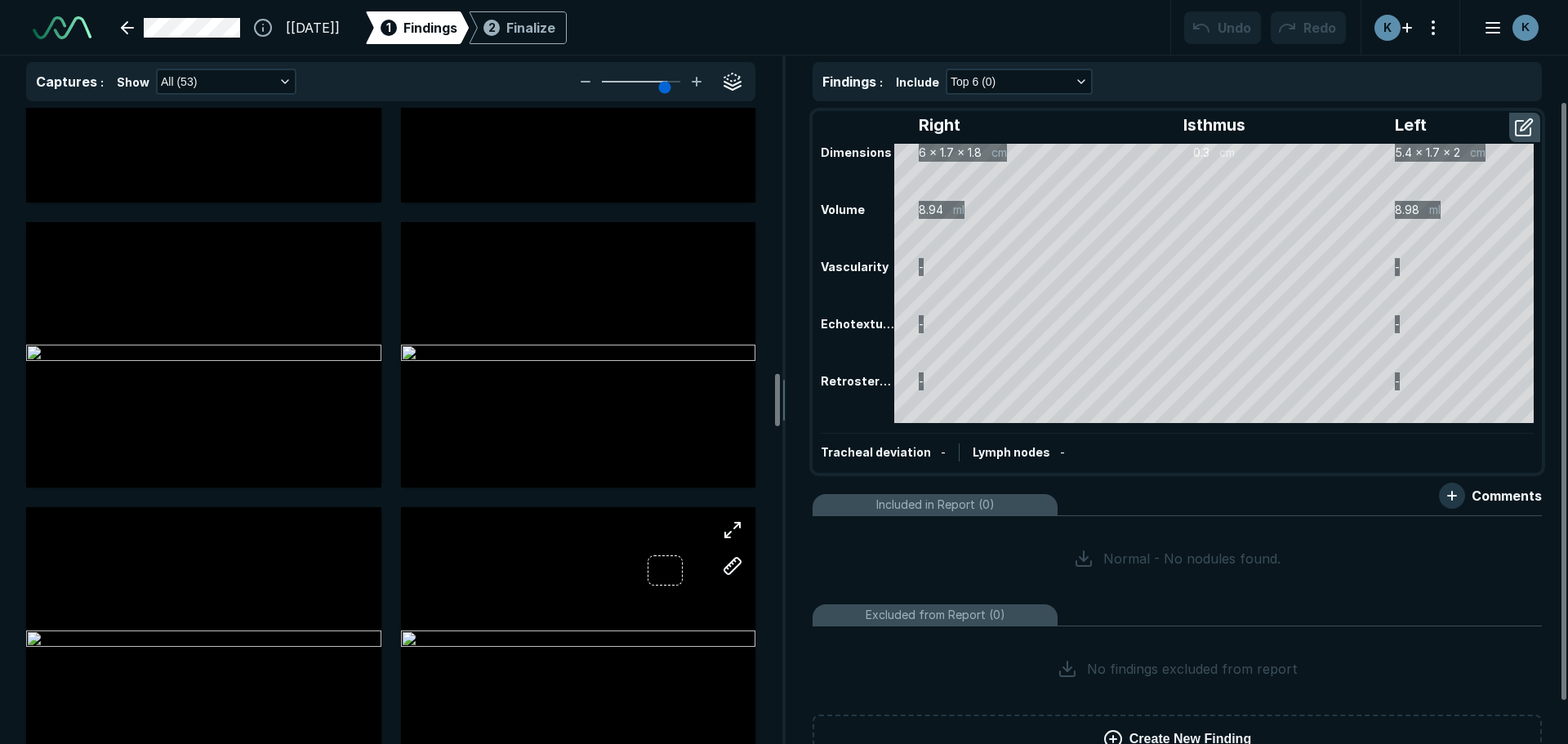
scroll to position [3595, 0]
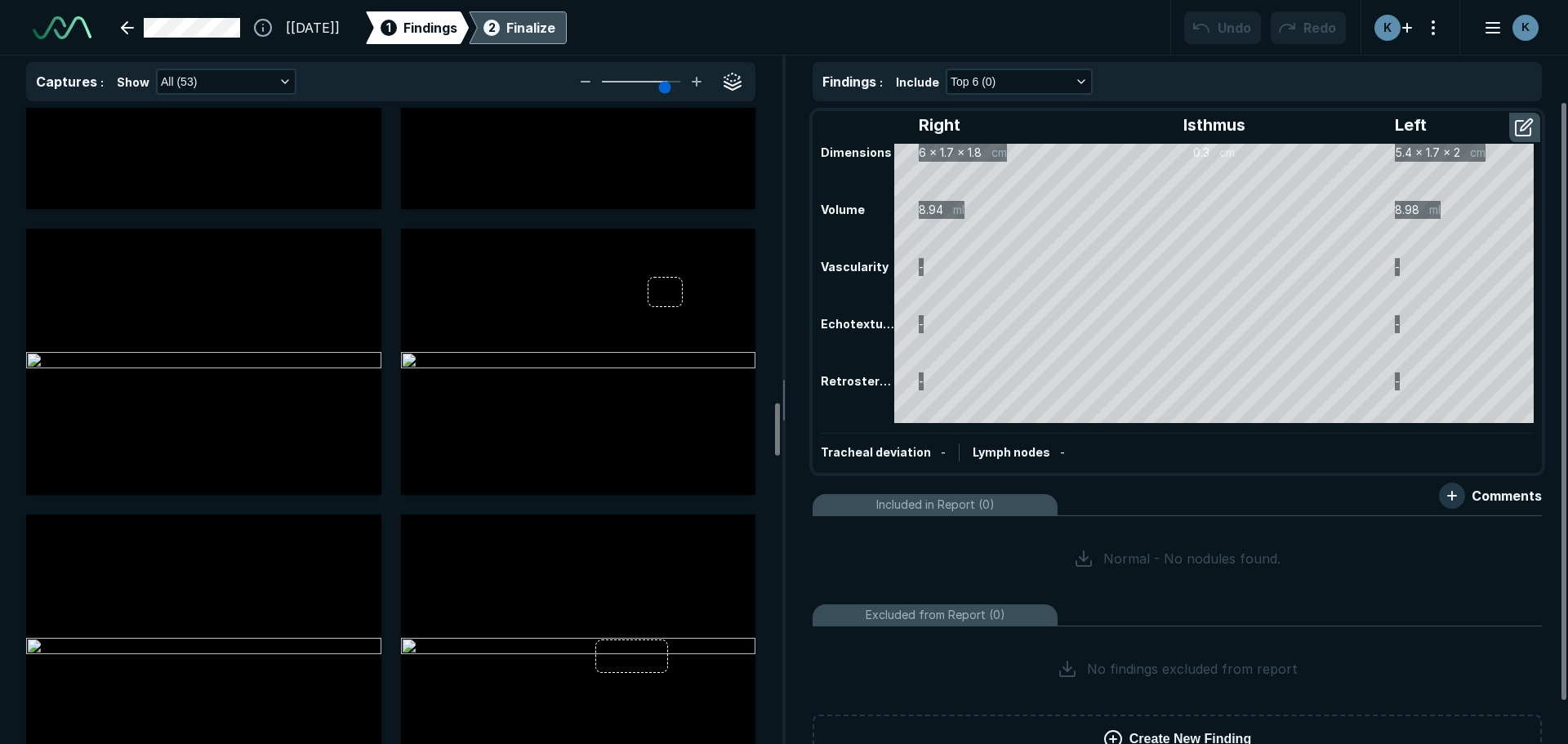
click at [555, 27] on div "Finalize" at bounding box center [531, 27] width 49 height 19
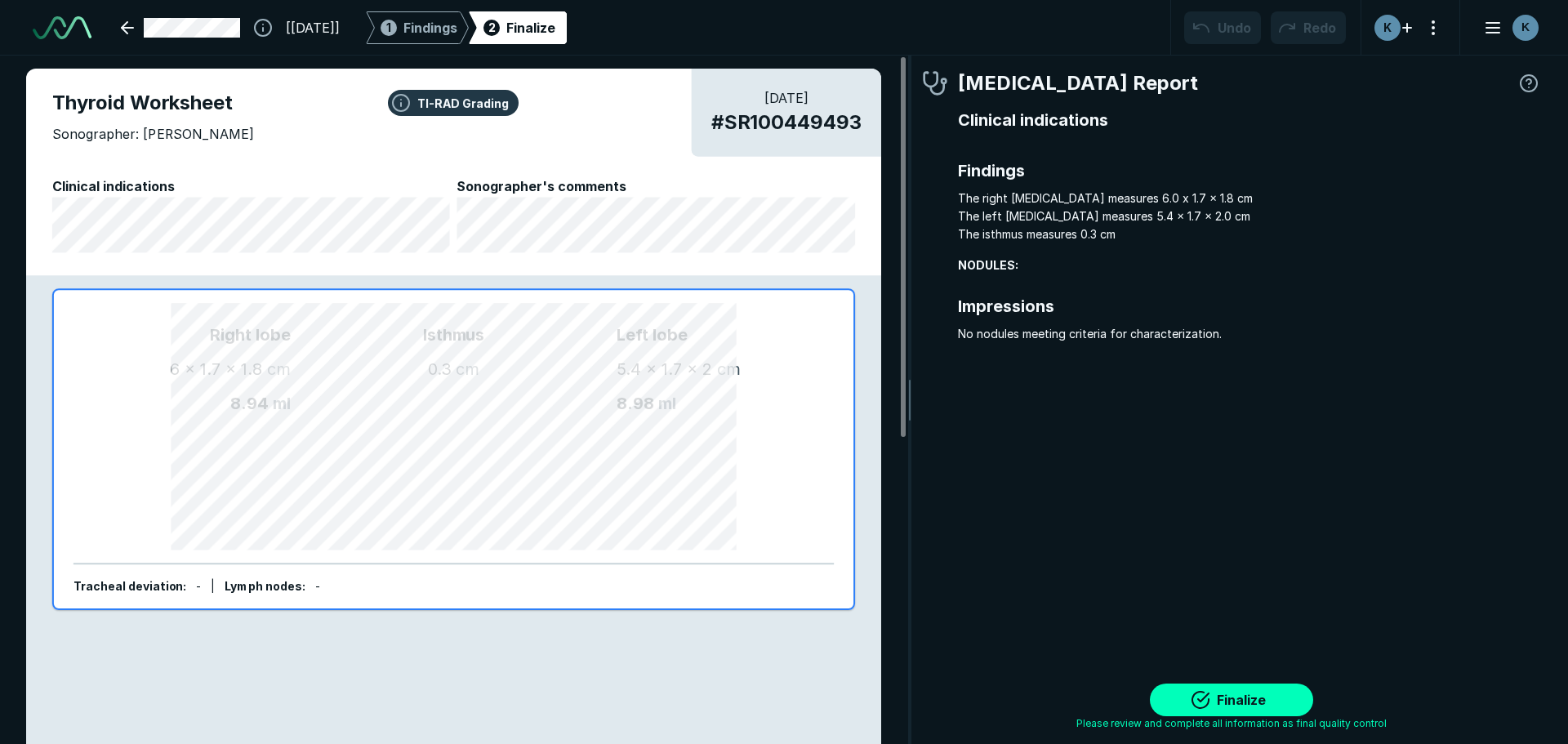
scroll to position [5105, 4863]
click at [1199, 684] on button "Finalize" at bounding box center [1231, 699] width 163 height 33
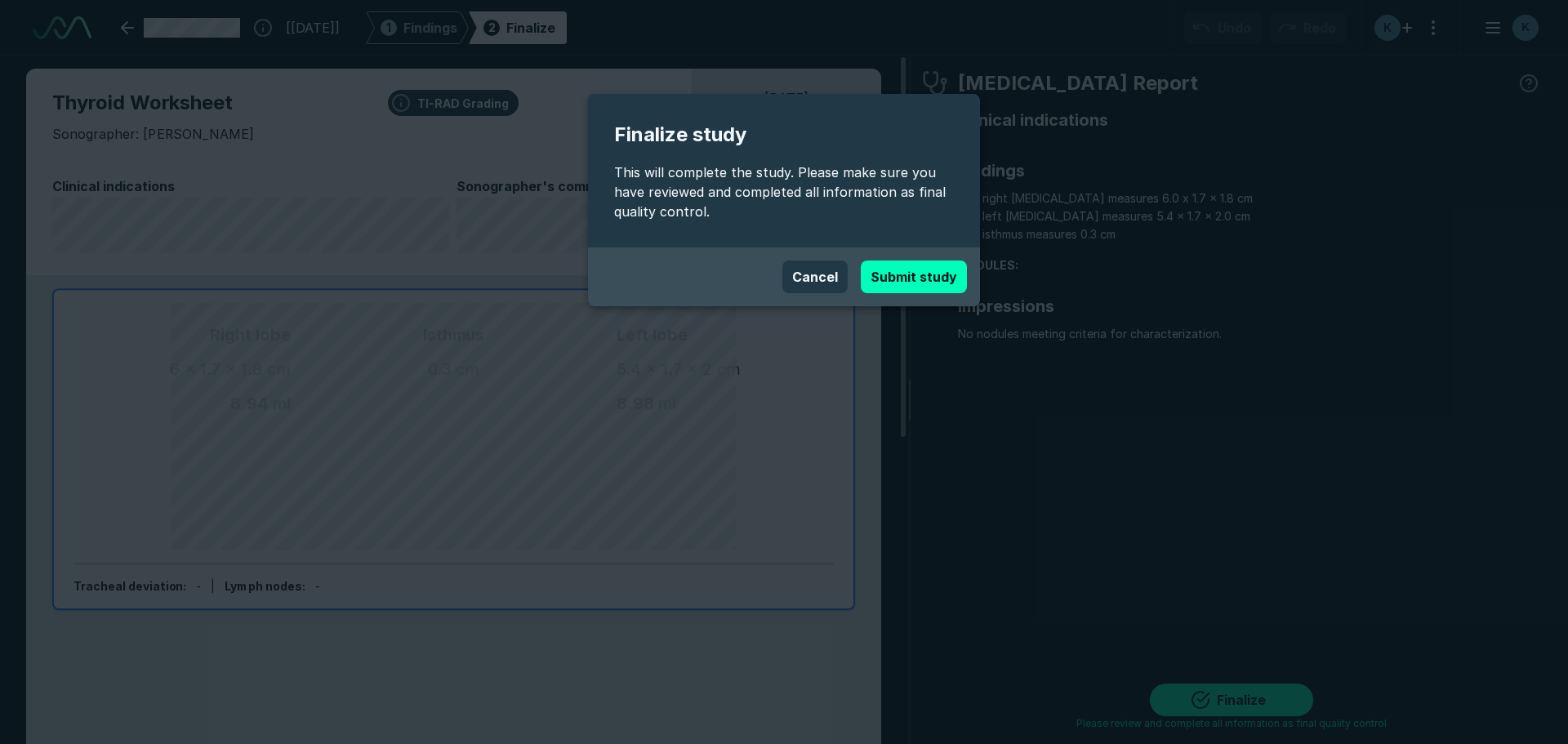
click at [915, 270] on button "Submit study" at bounding box center [913, 277] width 106 height 33
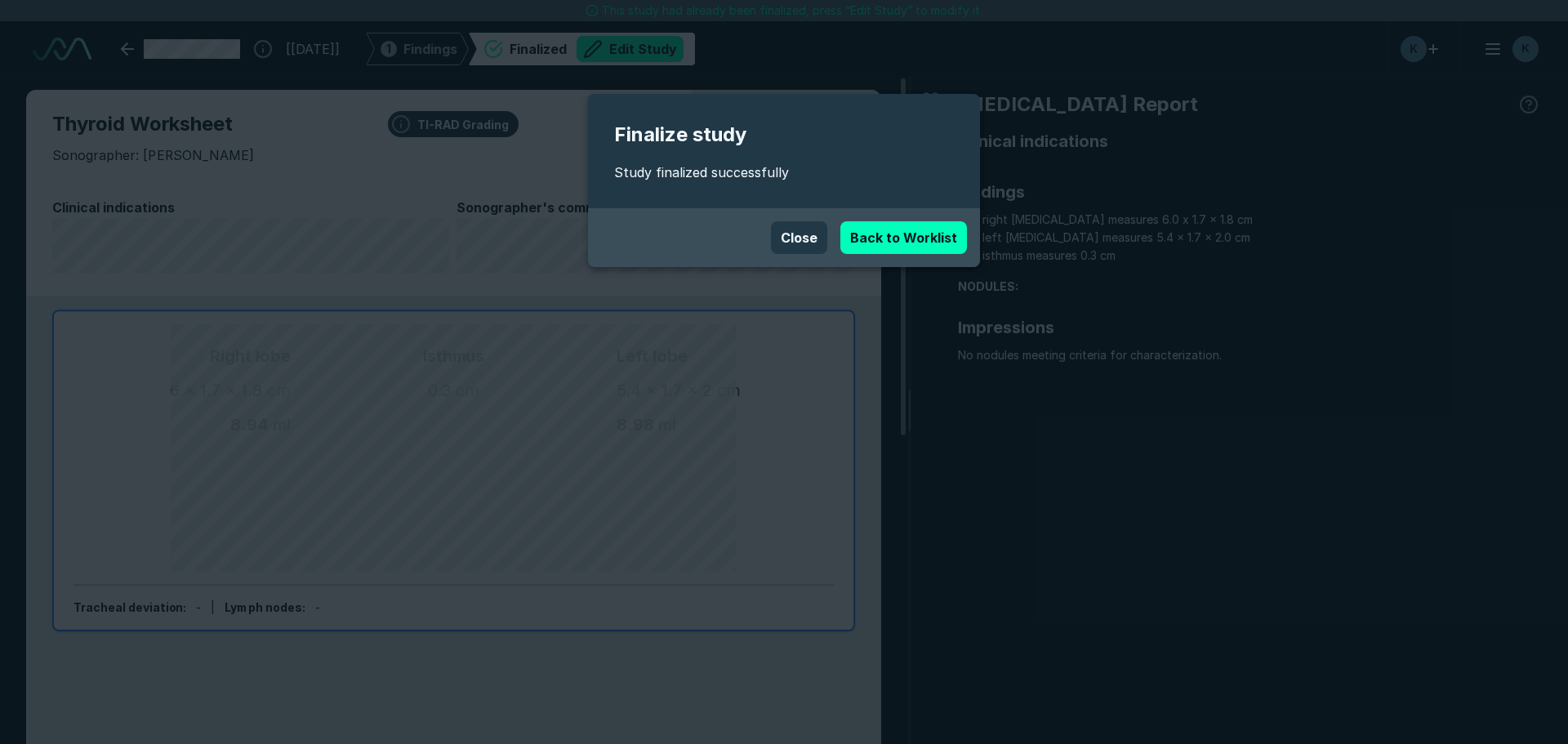
scroll to position [5068, 9155]
click at [857, 244] on link "Back to Worklist" at bounding box center [903, 237] width 127 height 33
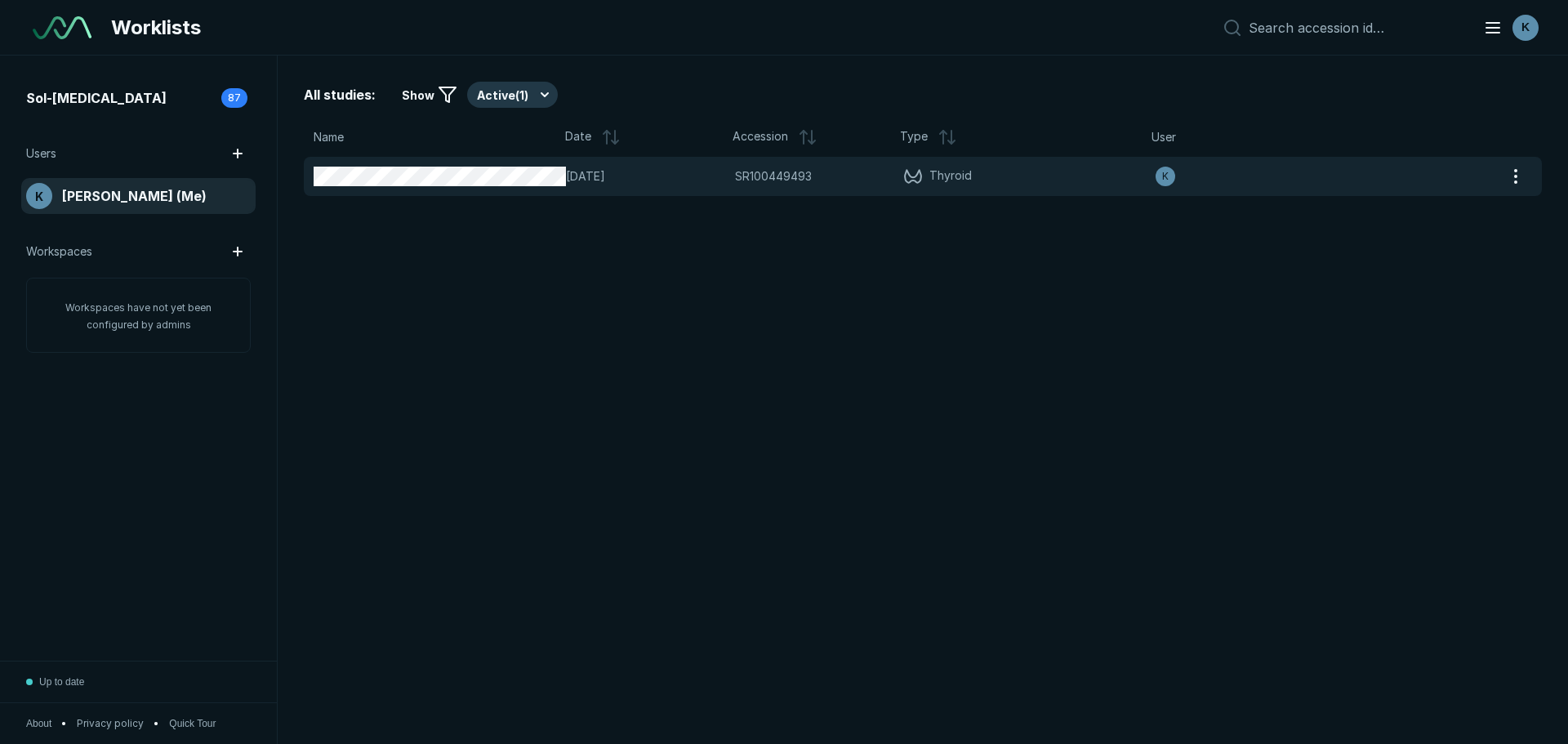
scroll to position [4903, 7644]
